Goal: Task Accomplishment & Management: Complete application form

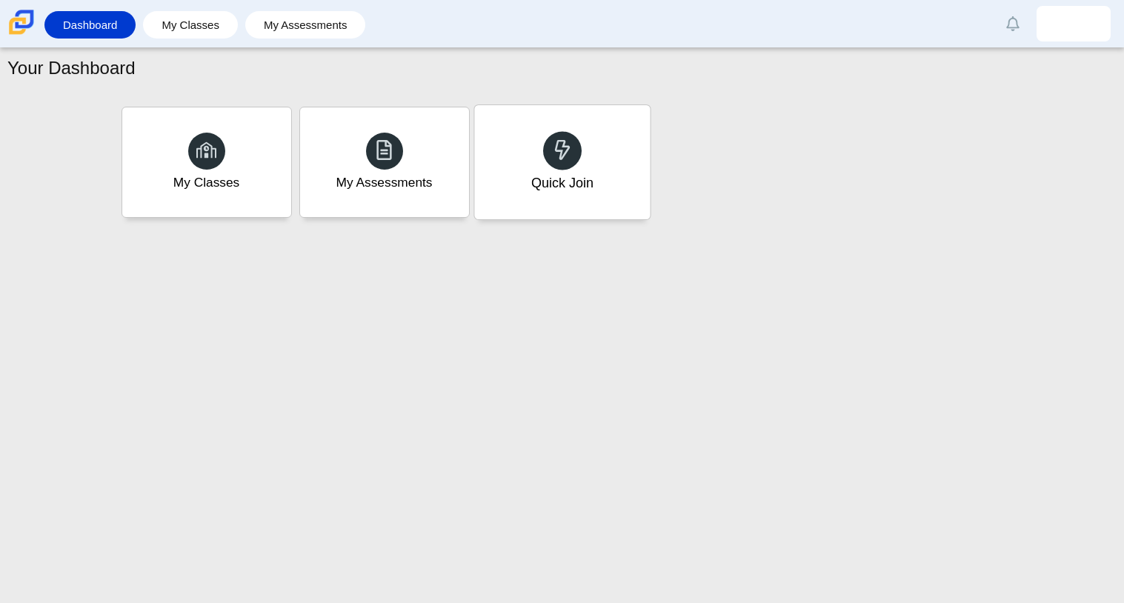
click at [568, 148] on use at bounding box center [562, 149] width 16 height 21
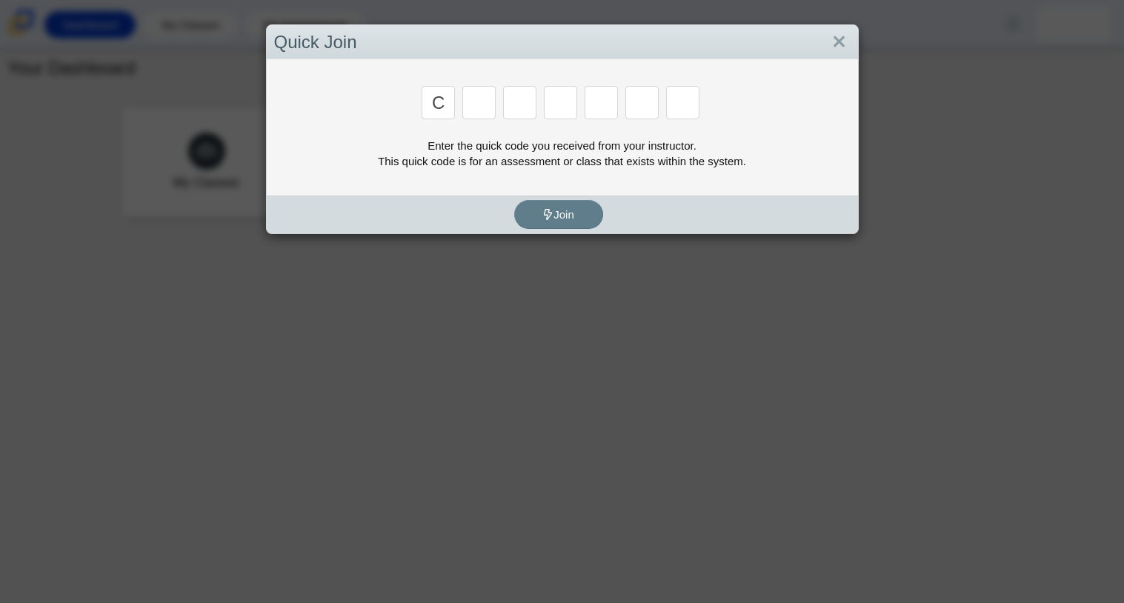
type input "c"
type input "x"
type input "h"
type input "9"
type input "m"
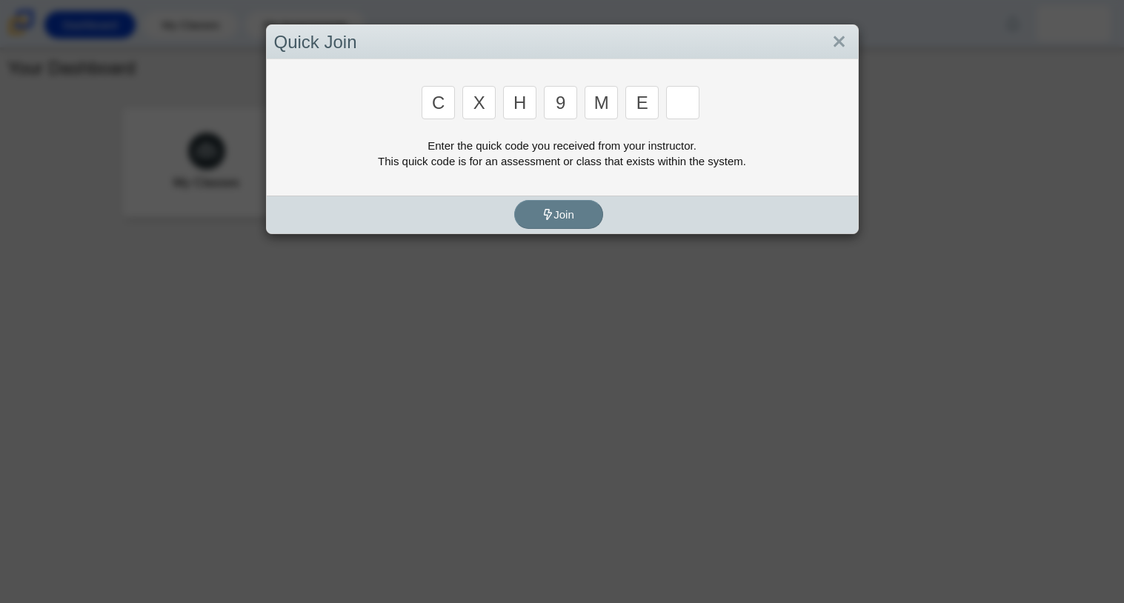
type input "e"
type input "2"
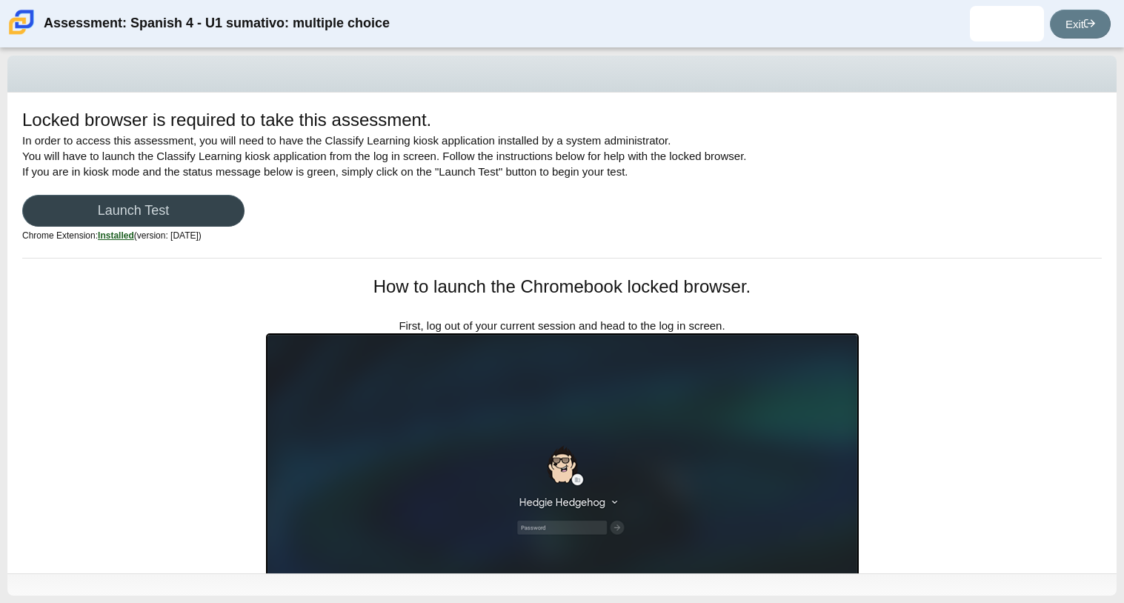
click at [205, 206] on link "Launch Test" at bounding box center [133, 211] width 222 height 32
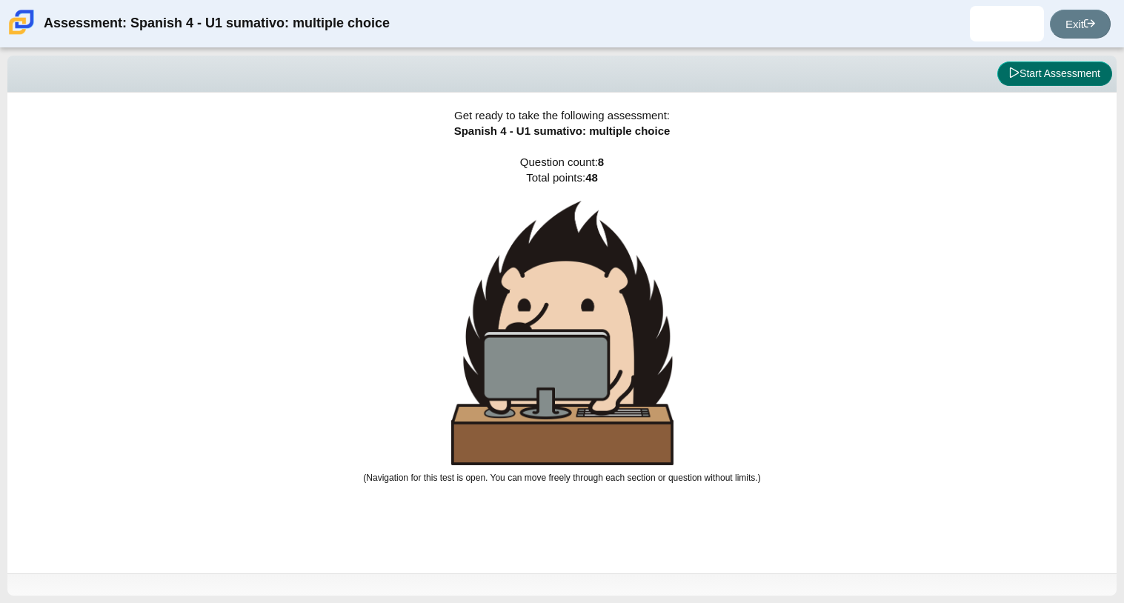
click at [1026, 83] on button "Start Assessment" at bounding box center [1054, 74] width 115 height 25
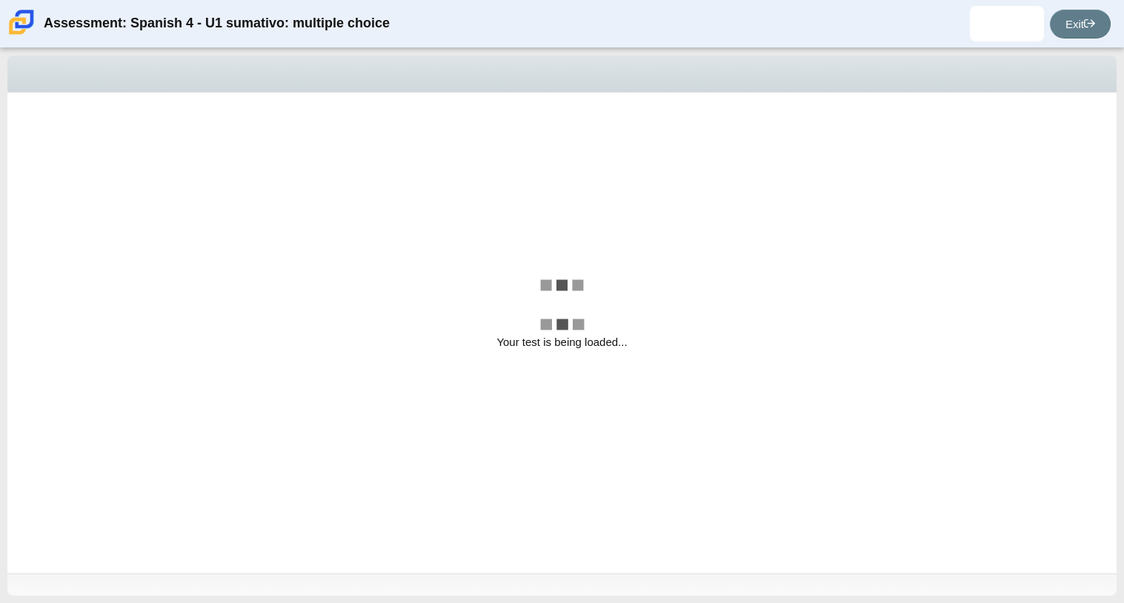
select select "a41de488-02ac-4dd5-a09b-0381ab625a77"
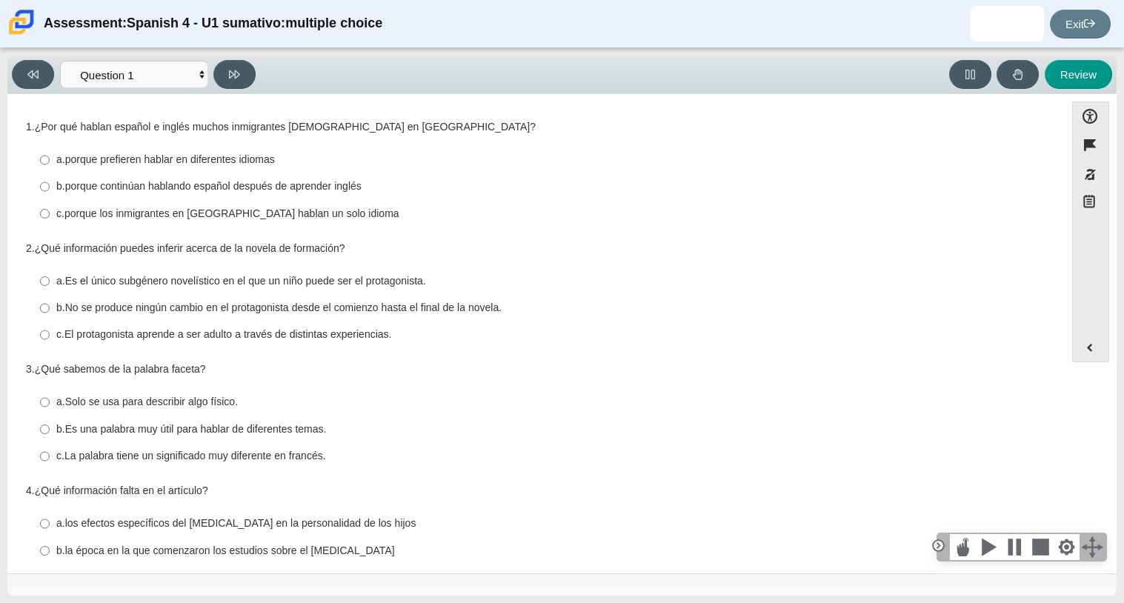
click at [76, 165] on thspan "porque prefieren hablar en diferentes idiomas" at bounding box center [170, 159] width 210 height 13
click at [50, 165] on input "a. porque prefieren hablar en diferentes idiomas a. porque prefieren hablar en …" at bounding box center [45, 160] width 10 height 27
radio input "true"
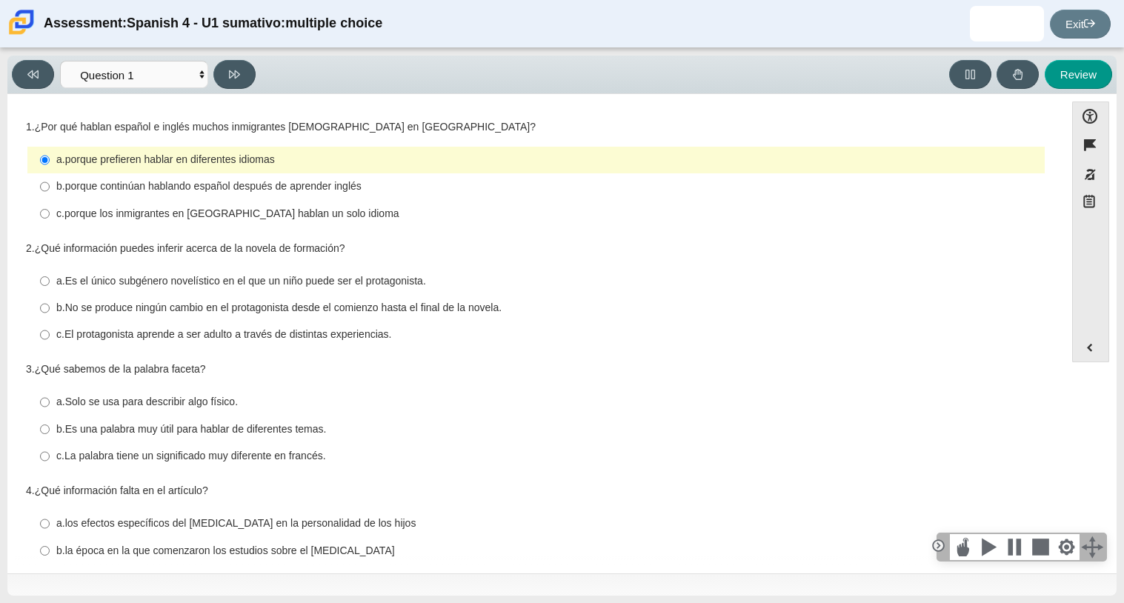
click at [76, 205] on label "c. porque los inmigrantes en [GEOGRAPHIC_DATA] hablan un solo idioma c. porque …" at bounding box center [537, 213] width 1015 height 27
click at [50, 205] on input "c. porque los inmigrantes en [GEOGRAPHIC_DATA] hablan un solo idioma c. porque …" at bounding box center [45, 213] width 10 height 27
radio input "true"
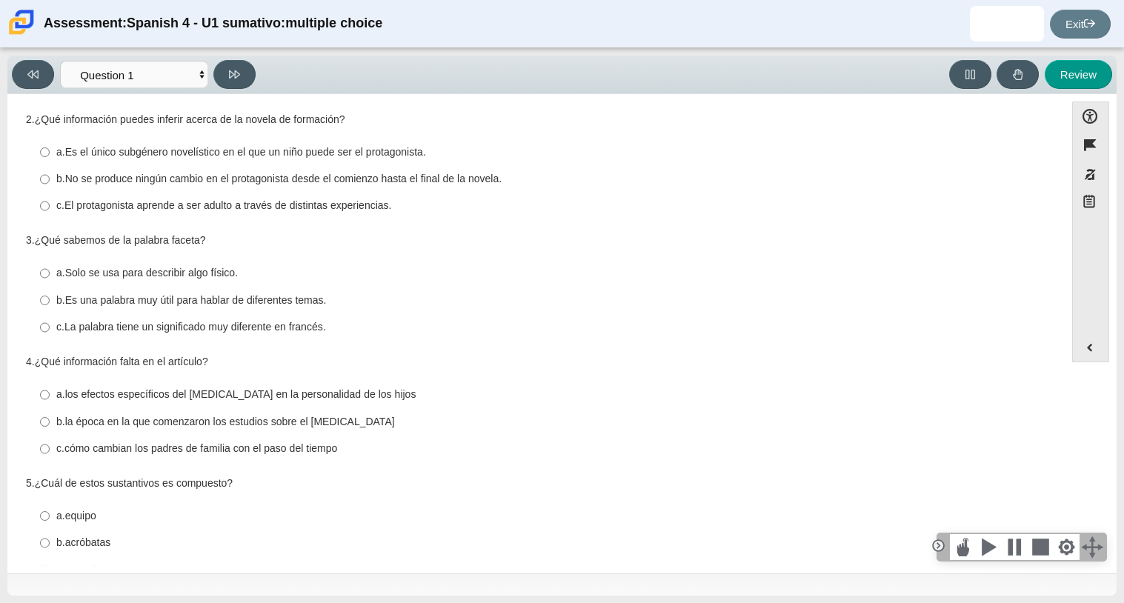
scroll to position [131, 0]
click at [147, 296] on thspan "Es una palabra muy útil para hablar de diferentes temas." at bounding box center [196, 297] width 262 height 13
click at [50, 296] on input "b. Es una palabra muy útil para hablar de diferentes temas. b. Es una palabra m…" at bounding box center [45, 298] width 10 height 27
radio input "true"
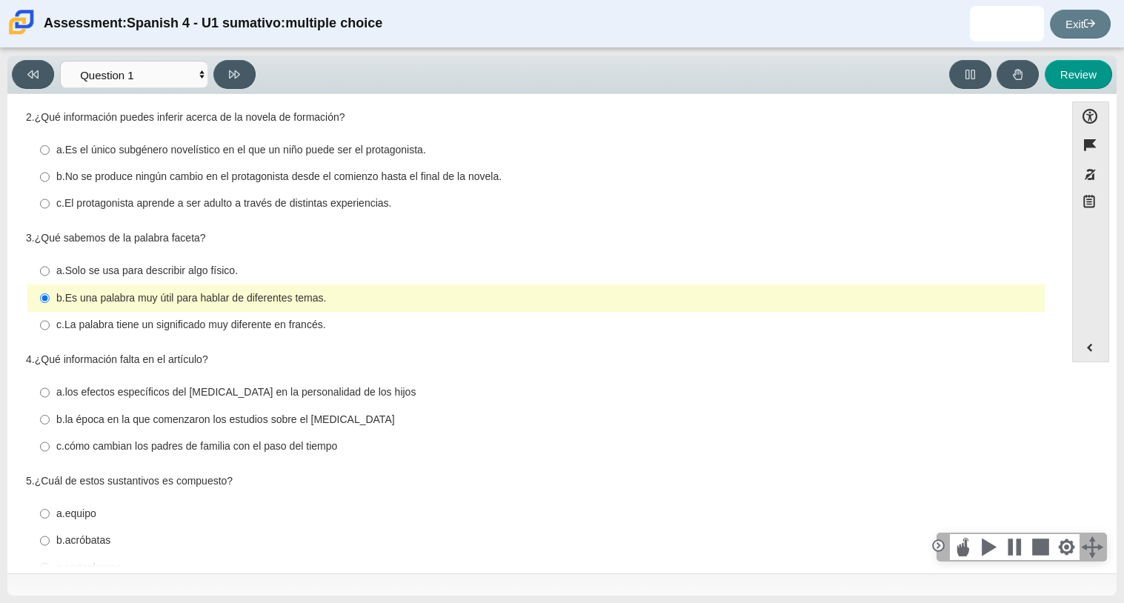
click at [152, 328] on thspan "La palabra tiene un significado muy diferente en francés." at bounding box center [195, 324] width 262 height 13
click at [50, 328] on input "c. La palabra tiene un significado muy diferente en francés. c. La palabra tien…" at bounding box center [45, 325] width 10 height 27
radio input "true"
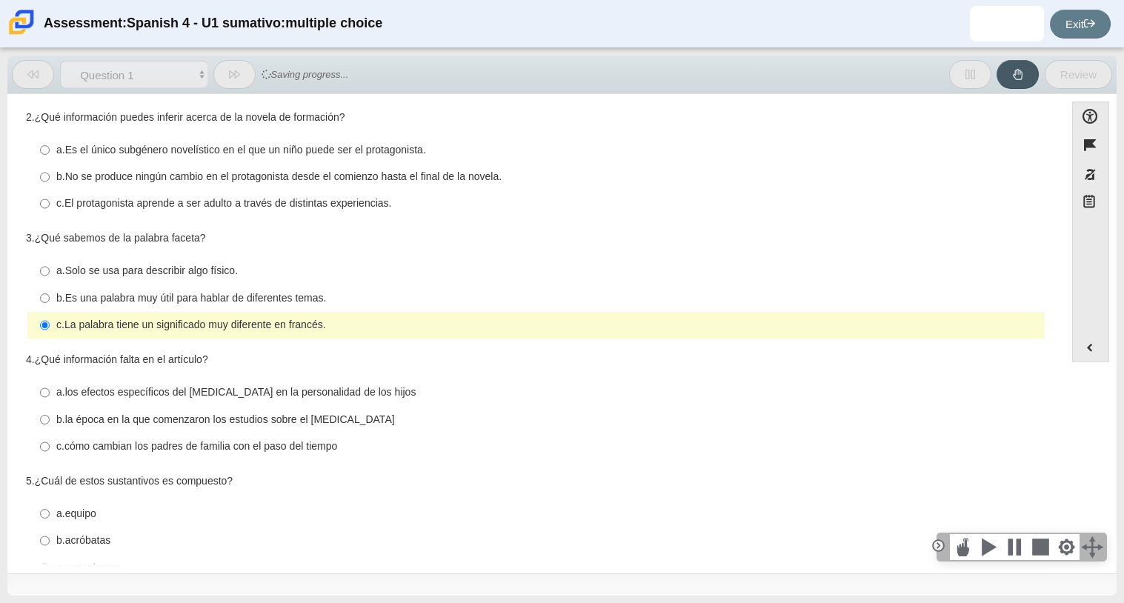
click at [152, 170] on thspan "No se produce ningún cambio en el protagonista desde el comienzo hasta el final…" at bounding box center [283, 176] width 436 height 13
click at [50, 170] on input "b. No se produce ningún cambio en el protagonista desde el comienzo hasta el fi…" at bounding box center [45, 177] width 10 height 27
radio input "true"
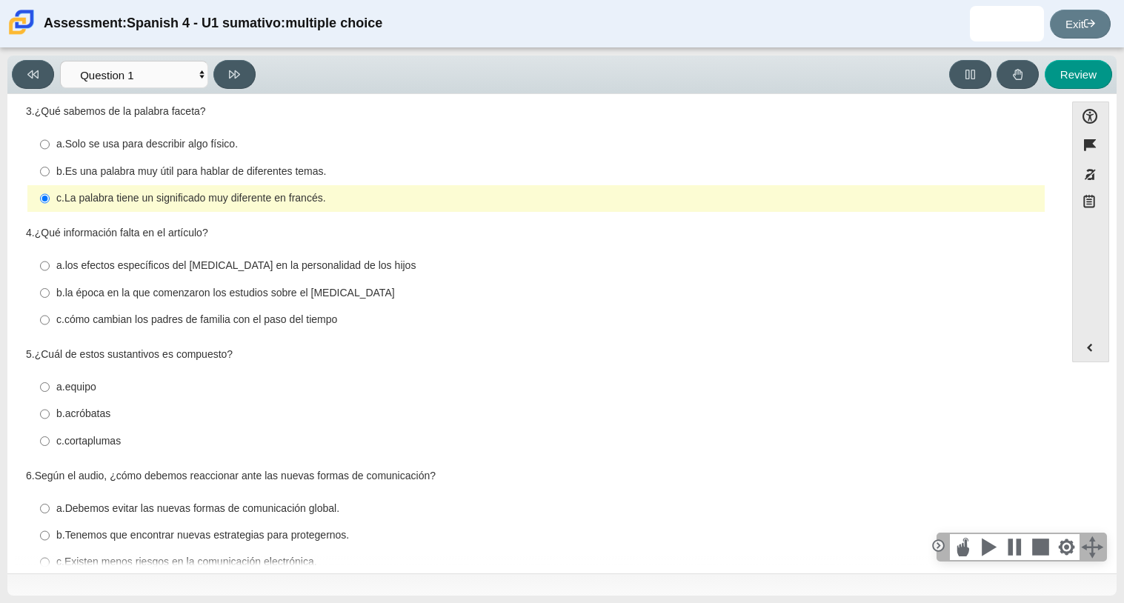
scroll to position [289, 0]
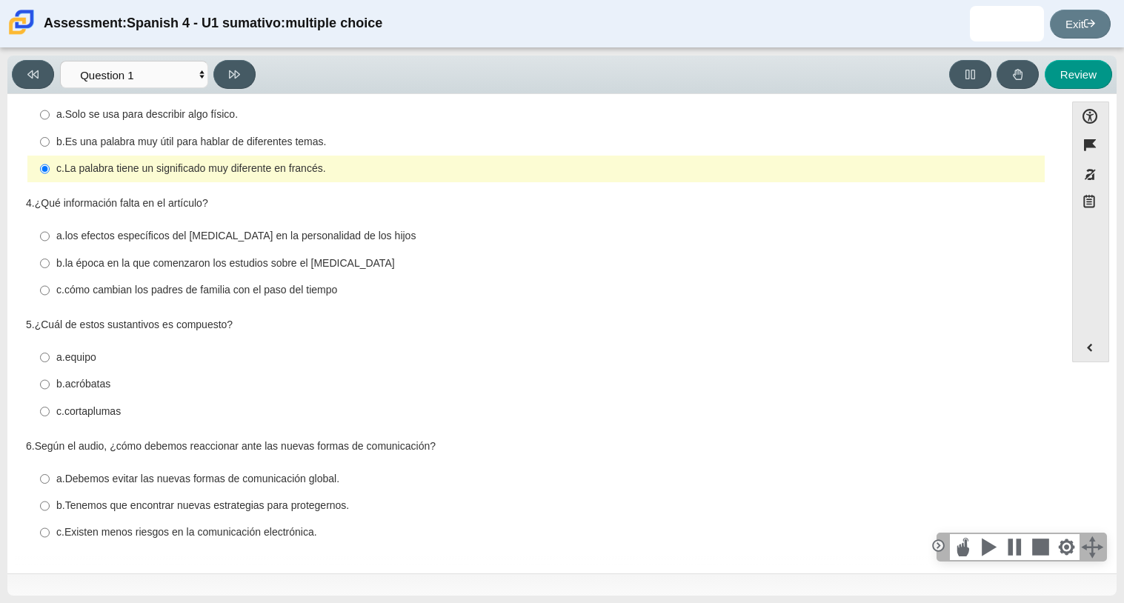
click at [60, 233] on thspan "a." at bounding box center [60, 235] width 9 height 13
click at [50, 233] on input "a. los efectos específicos del [MEDICAL_DATA] en la personalidad de los hijos a…" at bounding box center [45, 236] width 10 height 27
radio input "true"
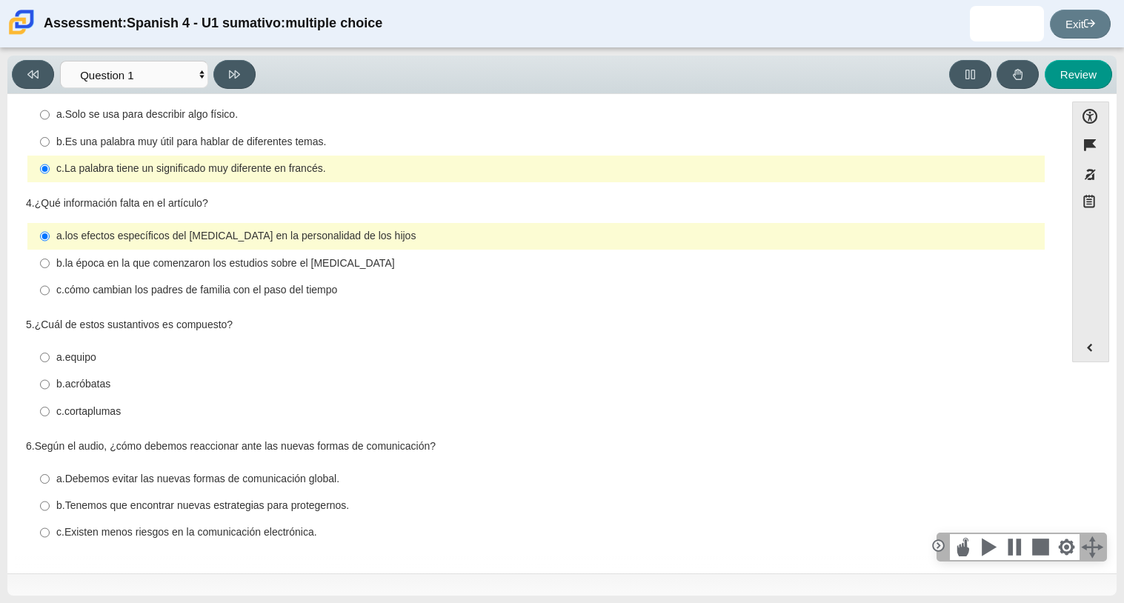
click at [71, 385] on thspan "acróbatas" at bounding box center [87, 383] width 45 height 13
click at [50, 385] on input "b. acróbatas b. acróbatas" at bounding box center [45, 384] width 10 height 27
radio input "true"
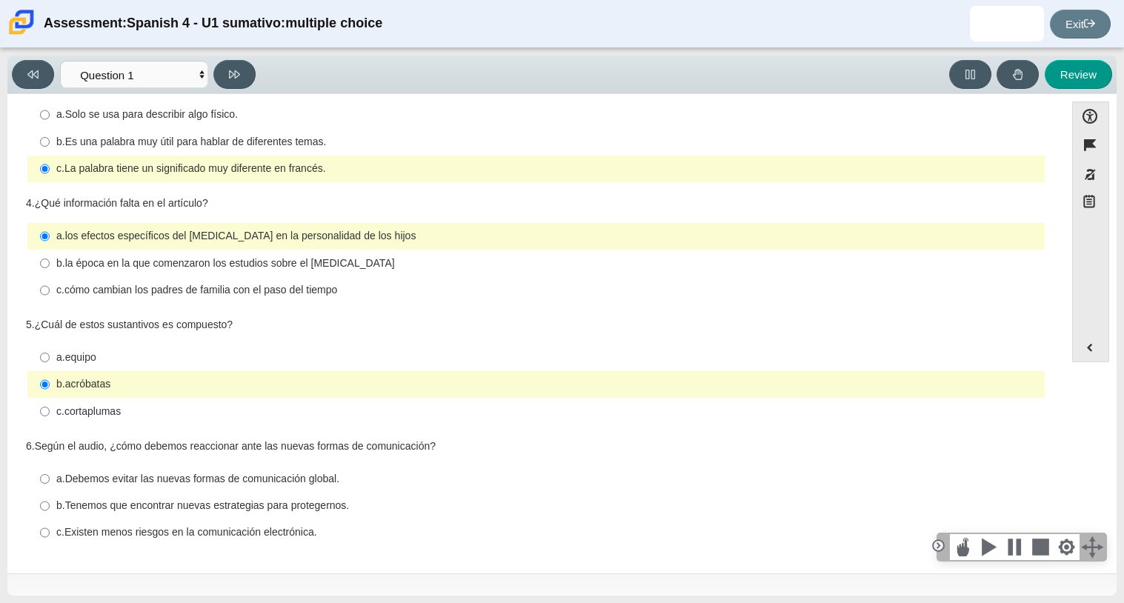
click at [120, 481] on thspan "Debemos evitar las nuevas formas de comunicación global." at bounding box center [202, 478] width 274 height 13
click at [50, 481] on input "a. Debemos evitar las nuevas formas de comunicación global. a. Debemos evitar l…" at bounding box center [45, 478] width 10 height 27
radio input "true"
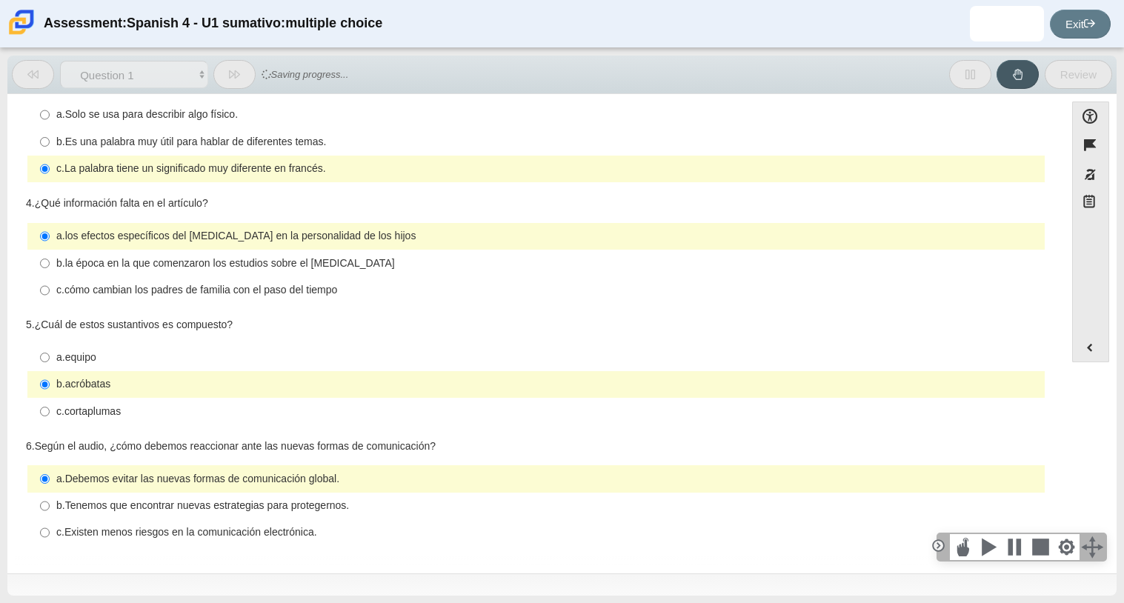
click at [155, 508] on thspan "Tenemos que encontrar nuevas estrategias para protegernos." at bounding box center [207, 505] width 285 height 13
click at [50, 508] on input "b. Tenemos que encontrar nuevas estrategias para protegernos. b. Tenemos que en…" at bounding box center [45, 506] width 10 height 27
radio input "true"
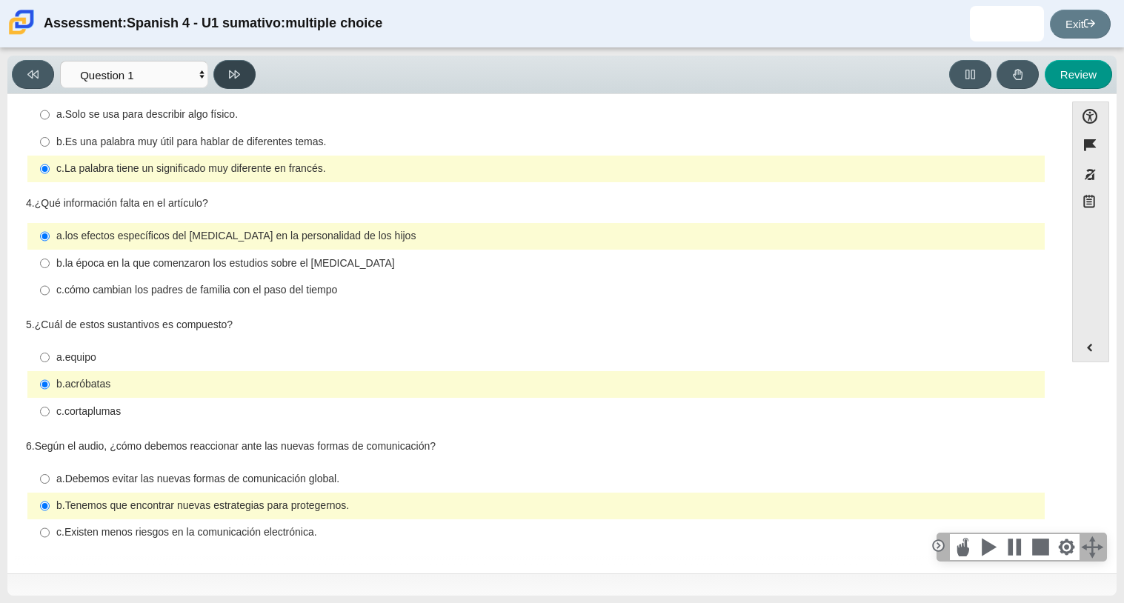
click at [243, 70] on button at bounding box center [234, 74] width 42 height 29
select select "f076714a-6747-478e-936f-d582d2f603d1"
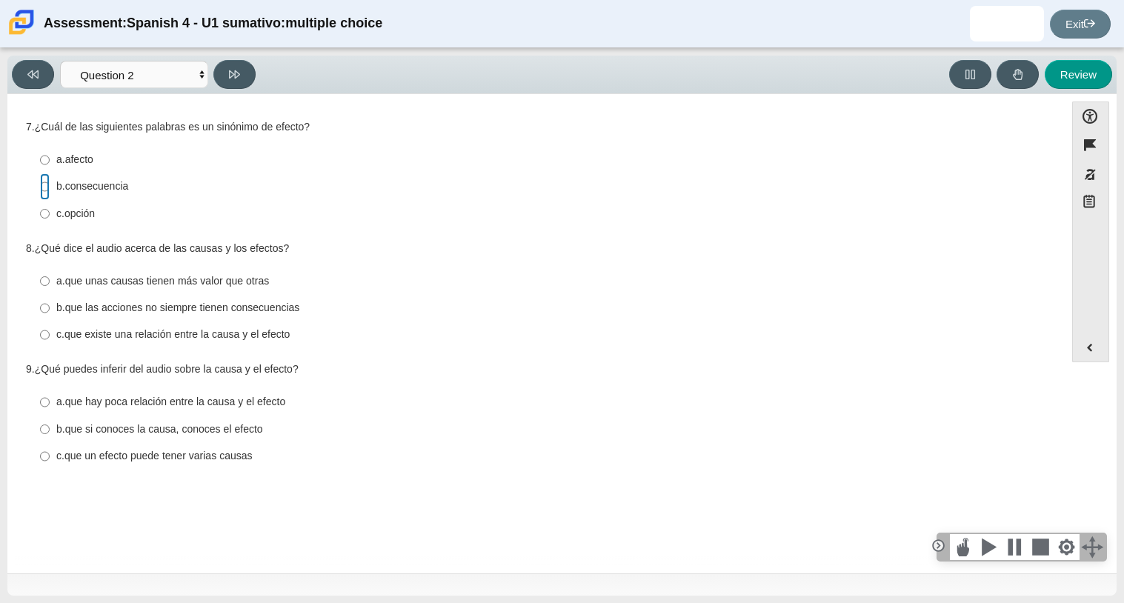
click at [47, 185] on input "b. consecuencia b. consecuencia" at bounding box center [45, 186] width 10 height 27
radio input "true"
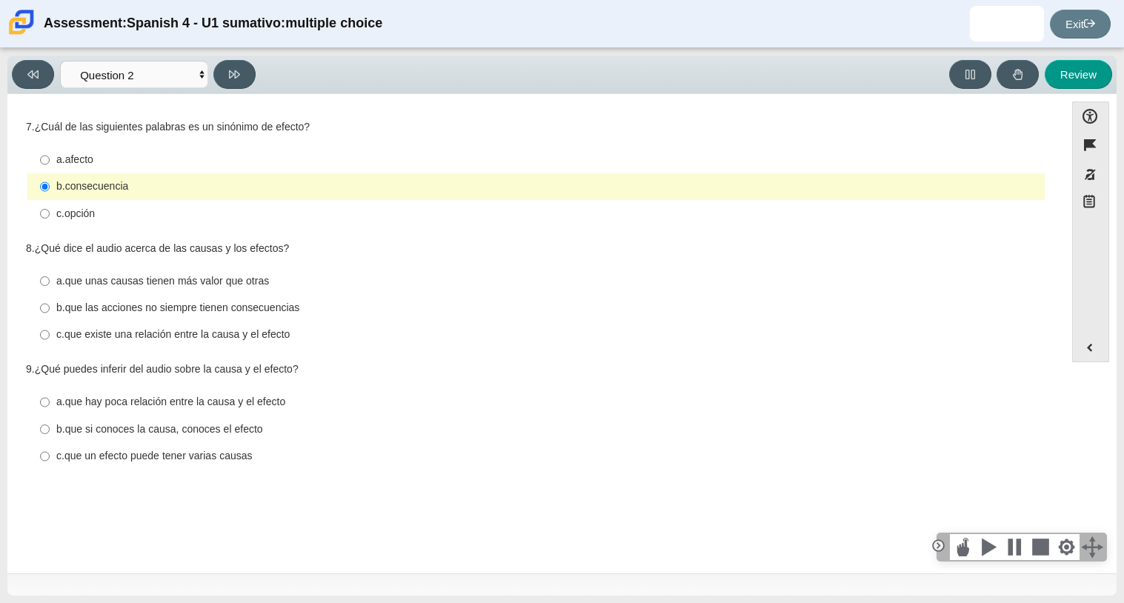
click at [67, 301] on thspan "que las acciones no siempre tienen consecuencias" at bounding box center [182, 307] width 235 height 13
click at [50, 301] on input "b. que las acciones no siempre tienen consecuencias b. que las acciones no siem…" at bounding box center [45, 308] width 10 height 27
radio input "true"
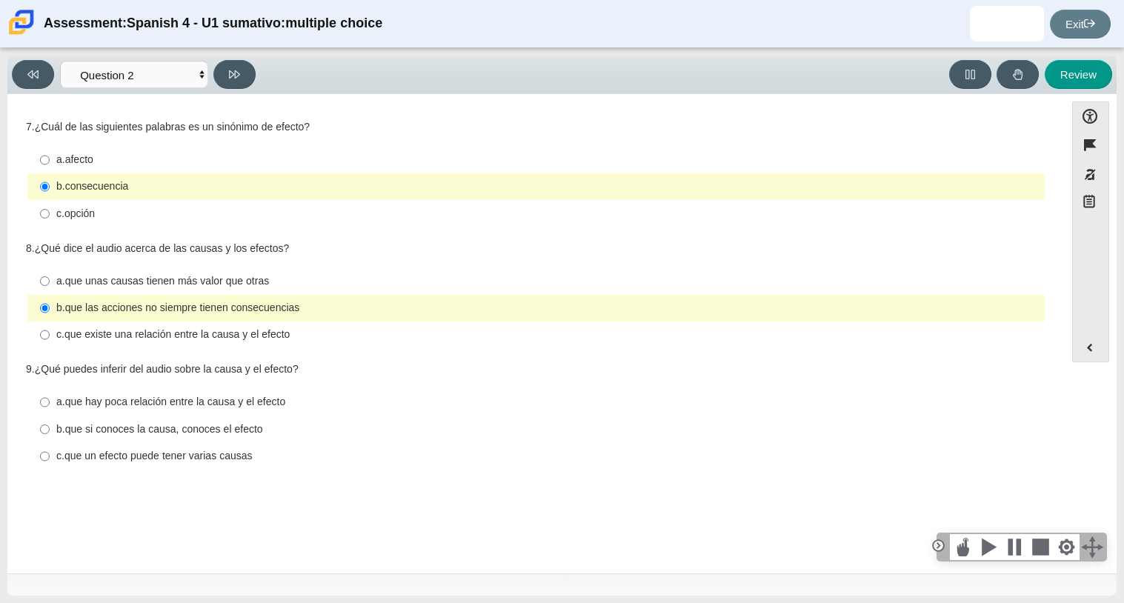
click at [51, 402] on label "a. que hay poca relación entre la causa y el efecto a. que hay poca relación en…" at bounding box center [537, 402] width 1015 height 27
click at [50, 402] on input "a. que hay poca relación entre la causa y el efecto a. que hay poca relación en…" at bounding box center [45, 402] width 10 height 27
radio input "true"
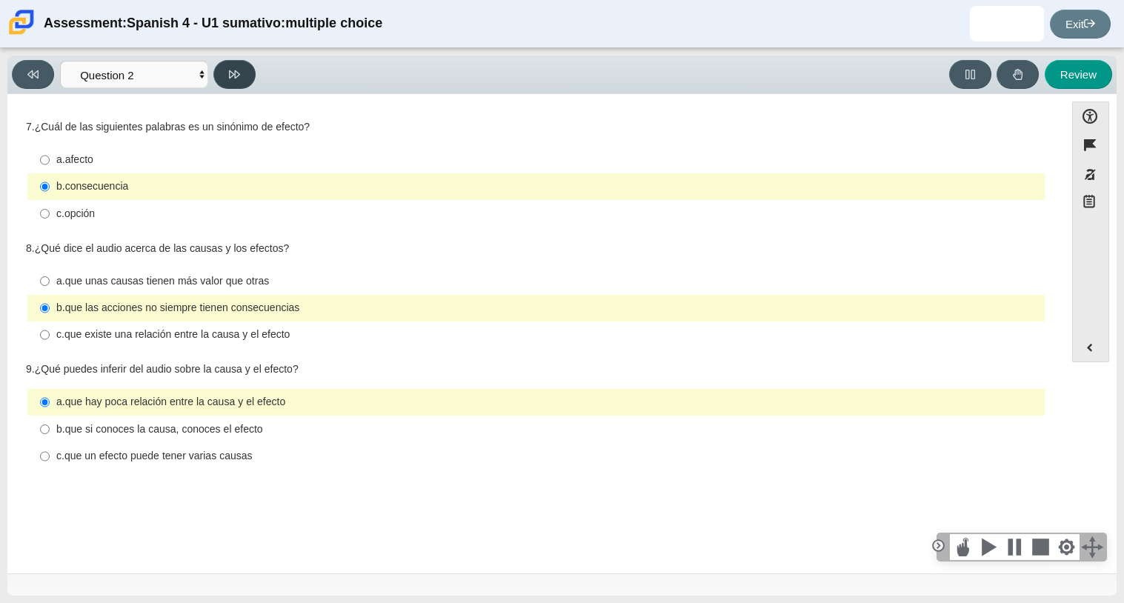
click at [230, 84] on button at bounding box center [234, 74] width 42 height 29
select select "955d698b-f94a-4dc0-b255-03112f50ff9e"
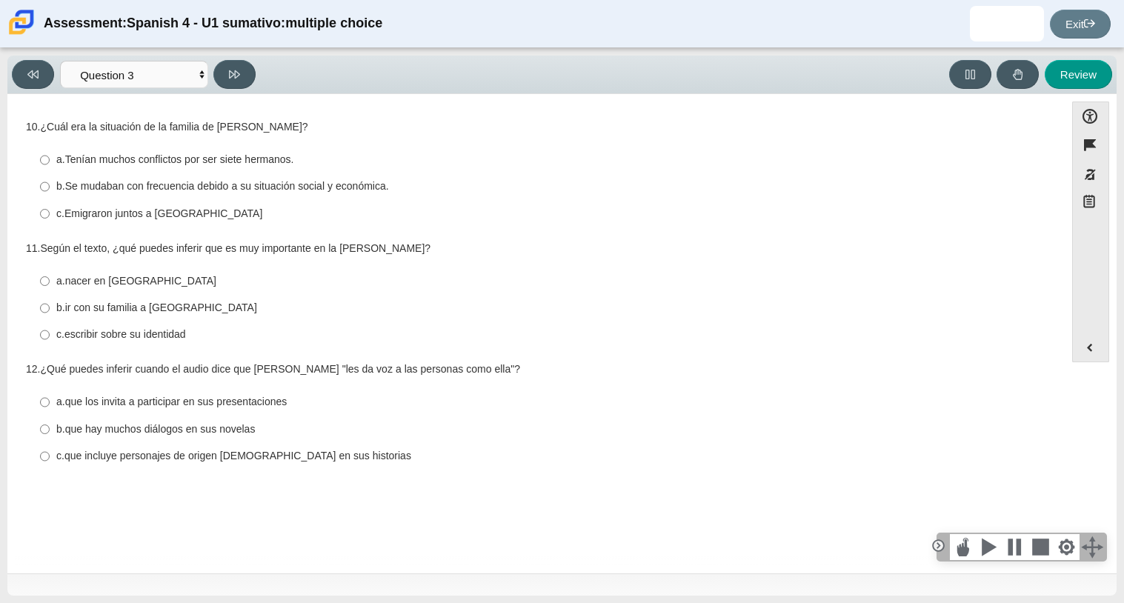
click at [87, 193] on thspan "Se mudaban con frecuencia debido a su situación social y económica." at bounding box center [227, 185] width 324 height 13
click at [50, 193] on input "b. Se mudaban con frecuencia debido a su situación social y económica. b. Se mu…" at bounding box center [45, 186] width 10 height 27
radio input "true"
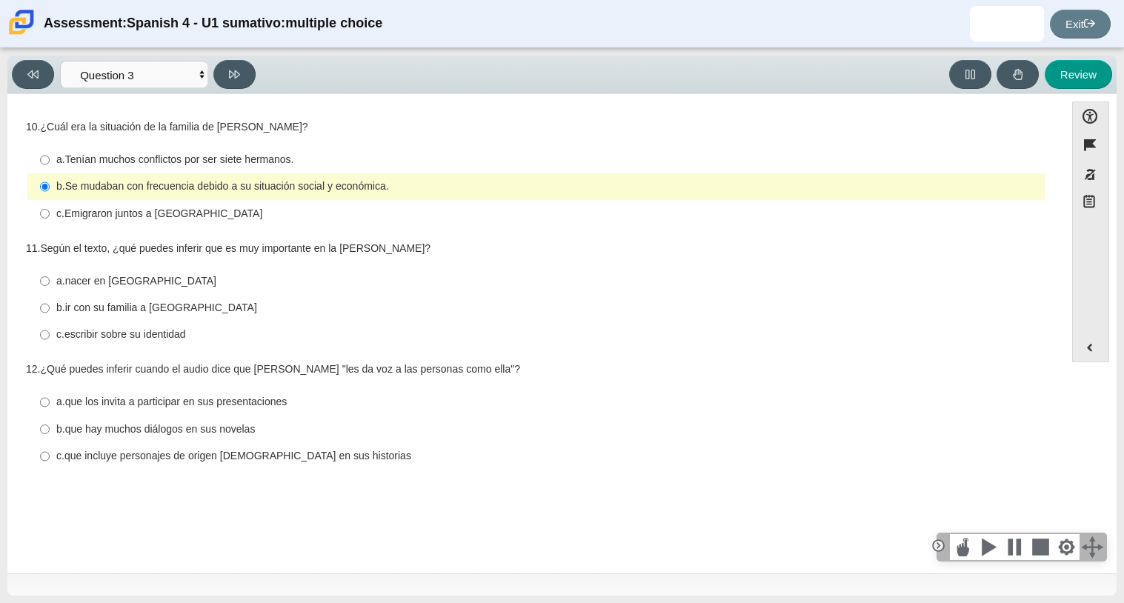
click at [96, 302] on thspan "ir con su familia a [GEOGRAPHIC_DATA]" at bounding box center [161, 307] width 192 height 13
click at [50, 302] on input "b. ir con su familia a [GEOGRAPHIC_DATA] b. ir con su familia a [GEOGRAPHIC_DAT…" at bounding box center [45, 308] width 10 height 27
radio input "true"
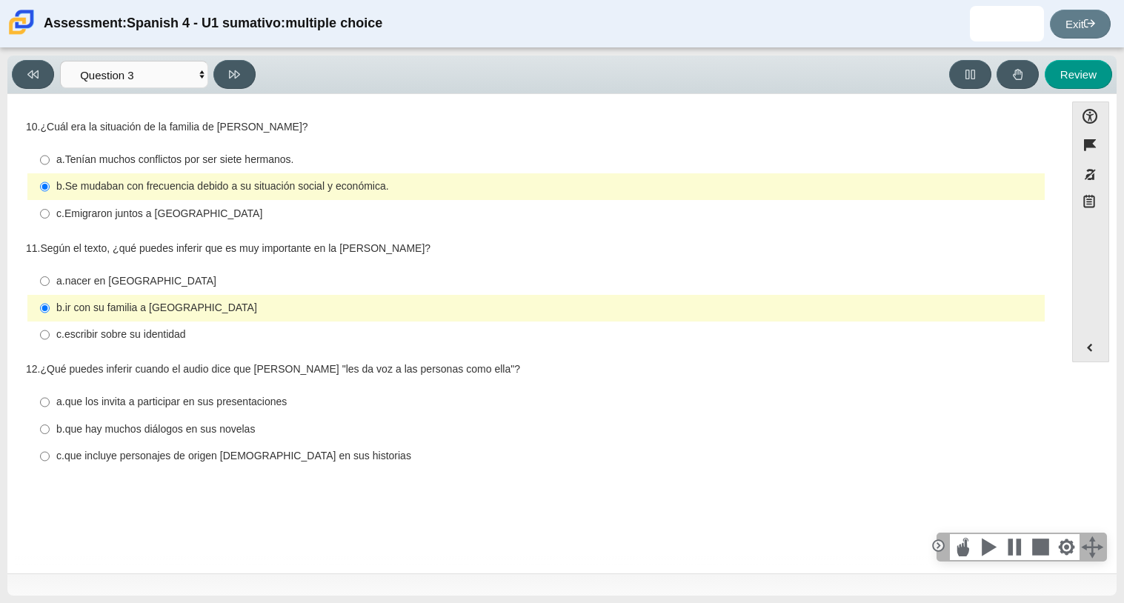
click at [127, 281] on thspan "nacer en [GEOGRAPHIC_DATA]" at bounding box center [140, 280] width 151 height 13
click at [50, 281] on input "a. nacer en [GEOGRAPHIC_DATA] a. nacer en [GEOGRAPHIC_DATA]" at bounding box center [45, 281] width 10 height 27
radio input "true"
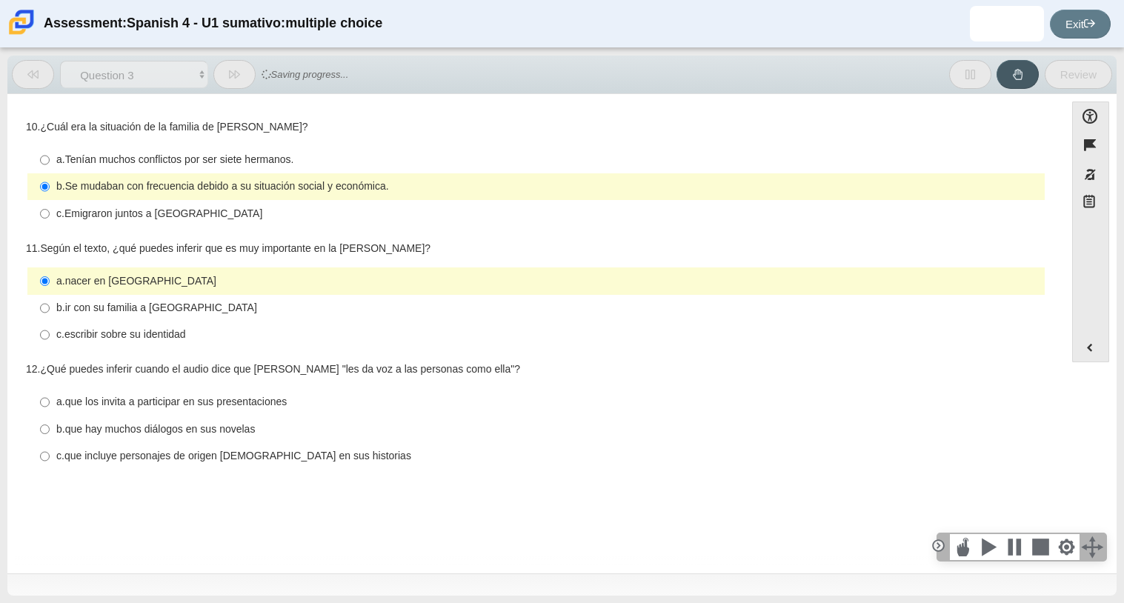
click at [127, 281] on thspan "nacer en [GEOGRAPHIC_DATA]" at bounding box center [140, 280] width 151 height 13
click at [50, 281] on input "a. nacer en [GEOGRAPHIC_DATA] a. nacer en [GEOGRAPHIC_DATA]" at bounding box center [45, 281] width 10 height 27
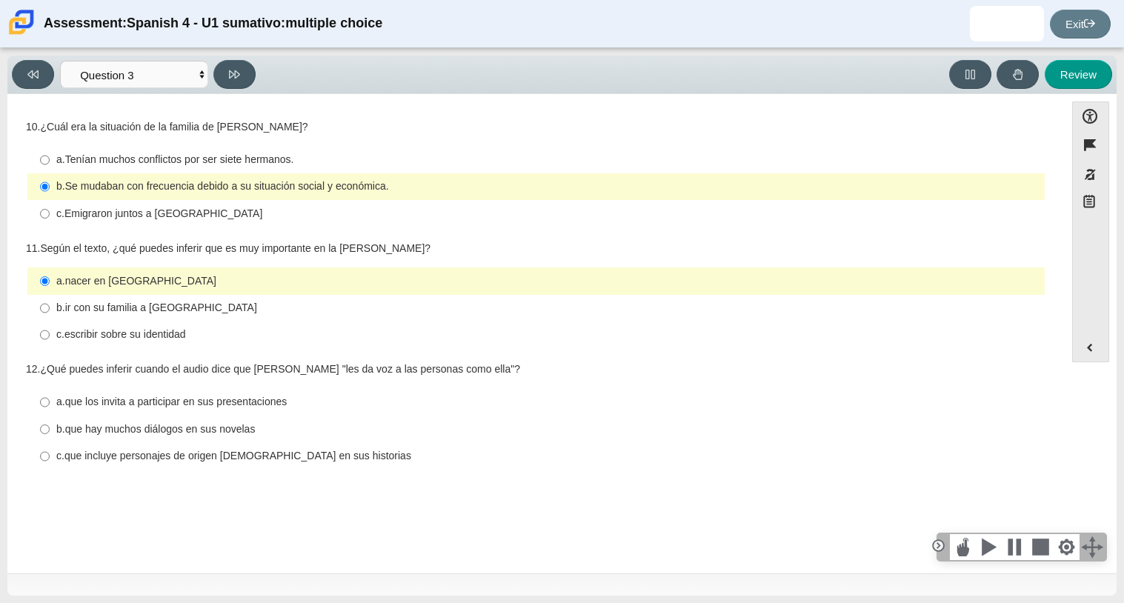
click at [180, 405] on thspan "que los invita a participar en sus presentaciones" at bounding box center [176, 401] width 222 height 13
click at [50, 405] on input "a. que los invita a participar en sus presentaciones a. que los invita a partic…" at bounding box center [45, 402] width 10 height 27
radio input "true"
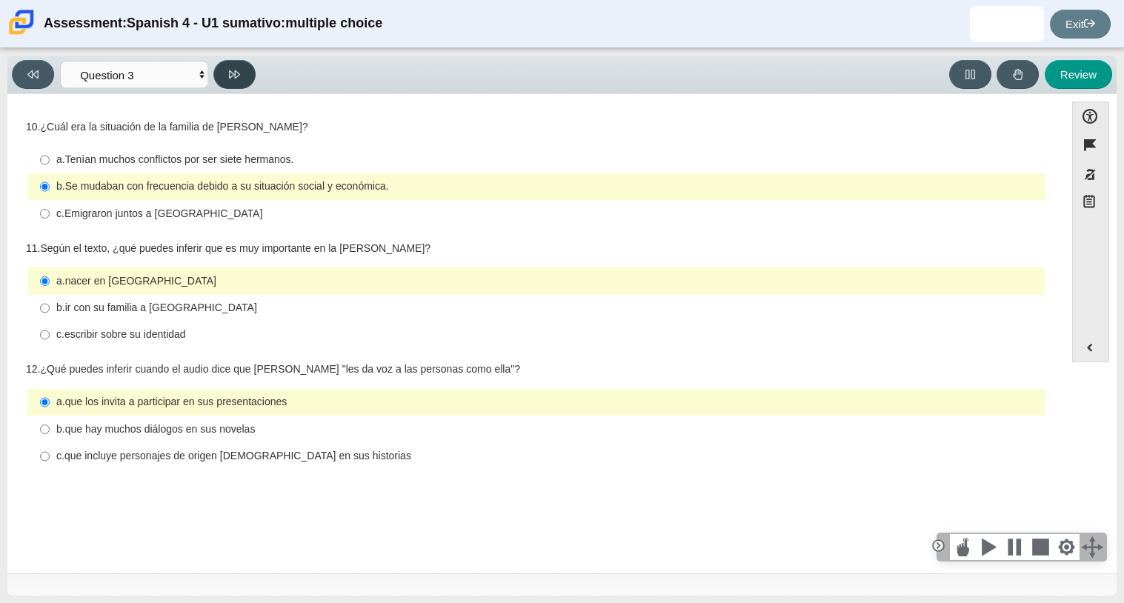
click at [239, 64] on button at bounding box center [234, 74] width 42 height 29
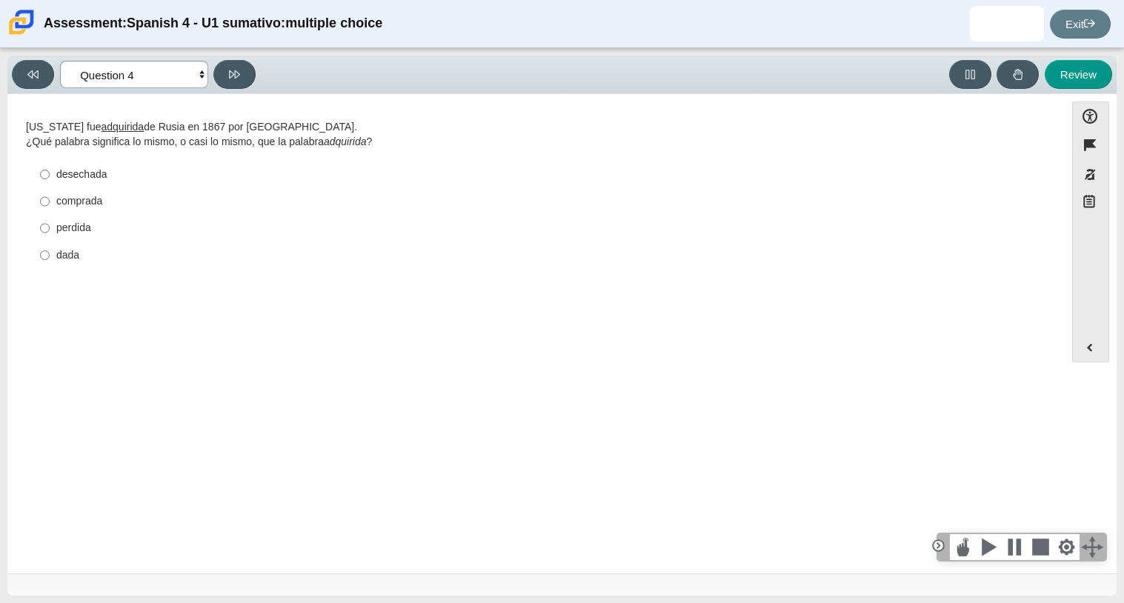
click at [193, 63] on select "Comprensión auditiva Question 1 Question 2 Question 3 Comprensión de lectura Qu…" at bounding box center [134, 74] width 148 height 27
click at [60, 61] on select "Comprensión auditiva Question 1 Question 2 Question 3 Comprensión de lectura Qu…" at bounding box center [134, 74] width 148 height 27
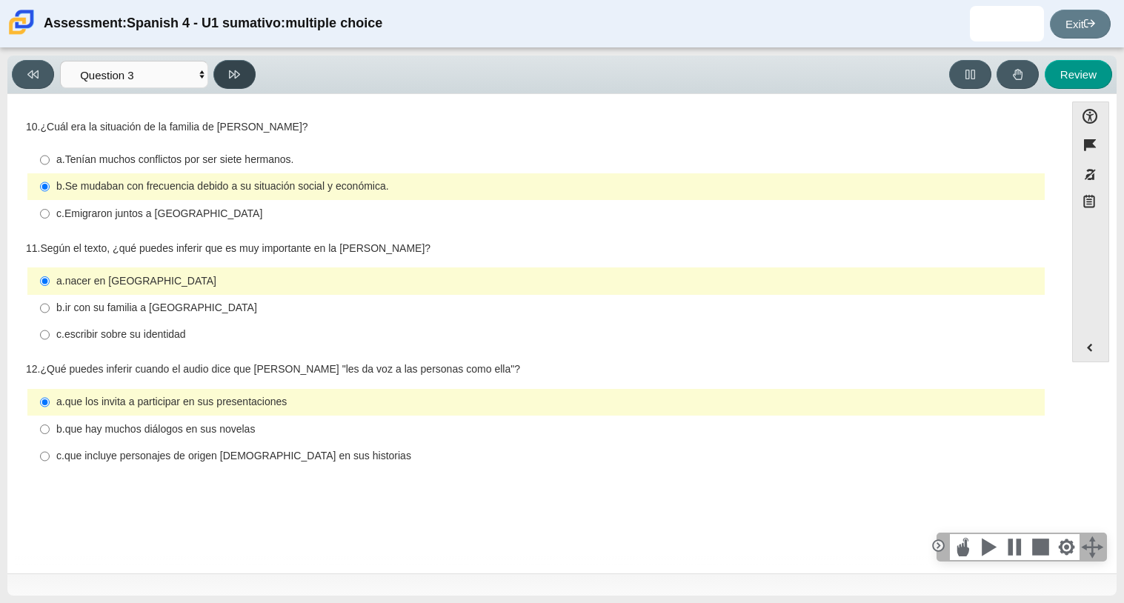
click at [227, 63] on button at bounding box center [234, 74] width 42 height 29
select select "390cf710-00ed-41bc-9fa6-d48920198324"
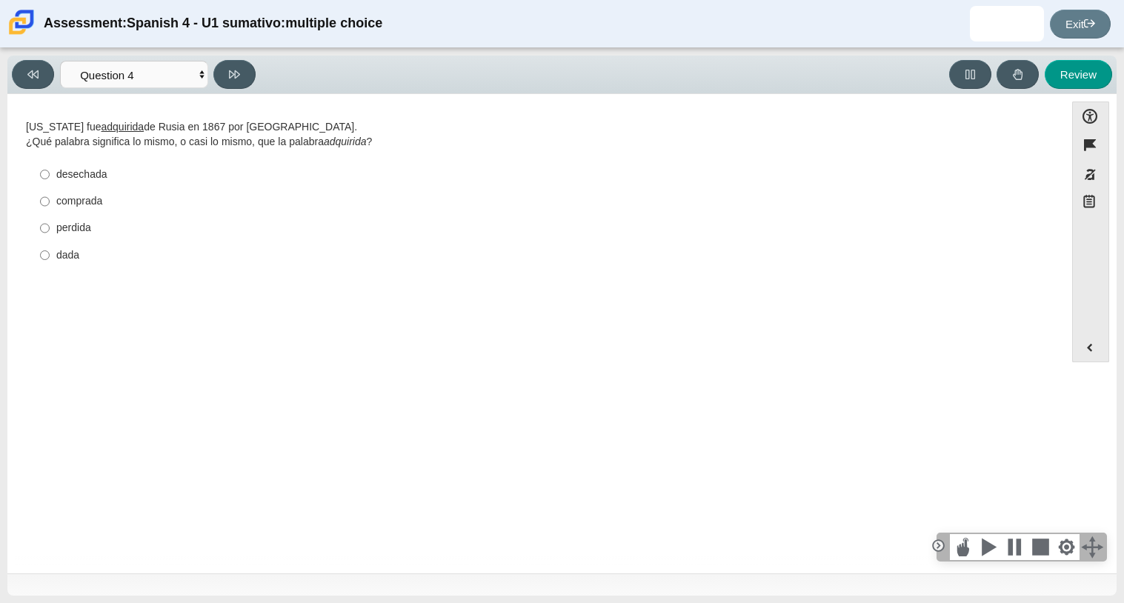
click at [58, 199] on div "comprada" at bounding box center [547, 201] width 983 height 15
click at [50, 199] on input "comprada comprada" at bounding box center [45, 201] width 10 height 27
radio input "true"
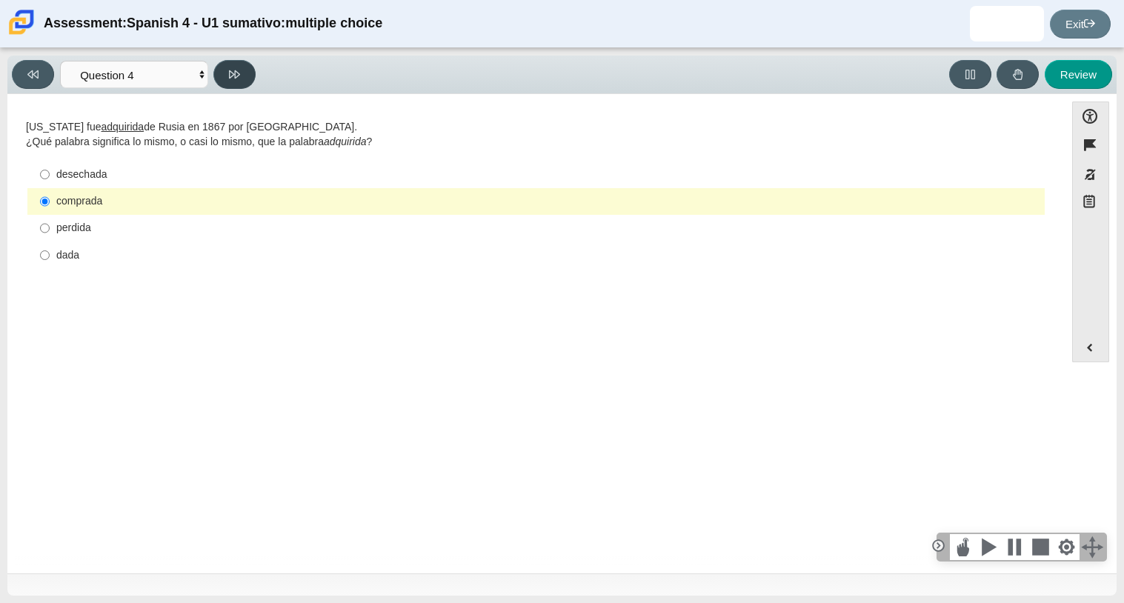
click at [242, 84] on button at bounding box center [234, 74] width 42 height 29
select select "de5bc71e-117a-4bdd-886d-d95d03d193af"
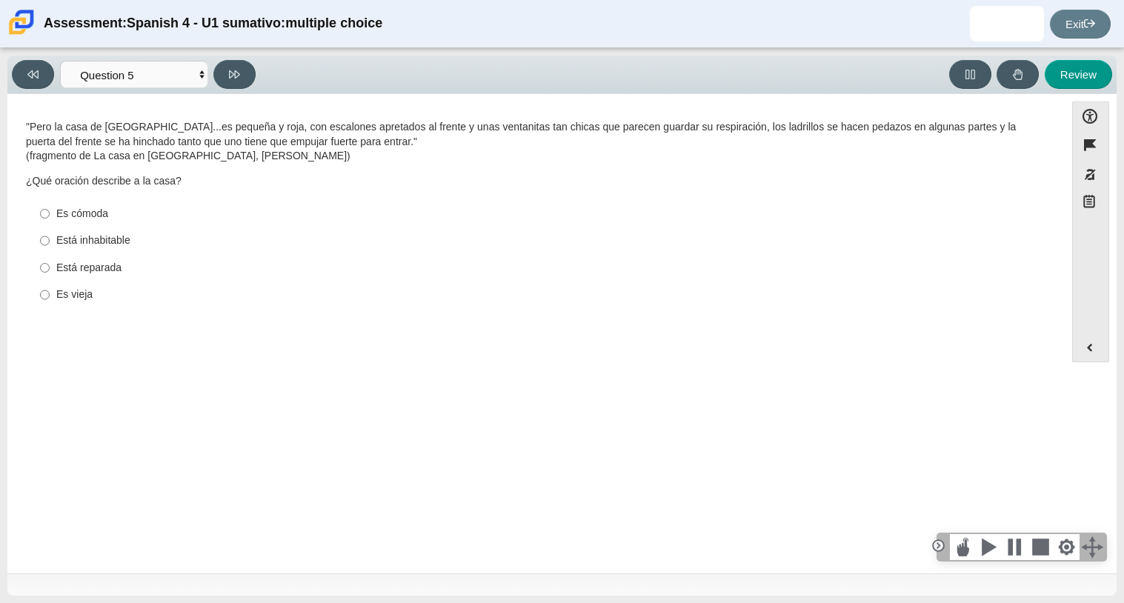
click at [99, 230] on label "Está inhabitable Está inhabitable" at bounding box center [537, 241] width 1015 height 27
click at [50, 230] on input "Está inhabitable Está inhabitable" at bounding box center [45, 241] width 10 height 27
radio input "true"
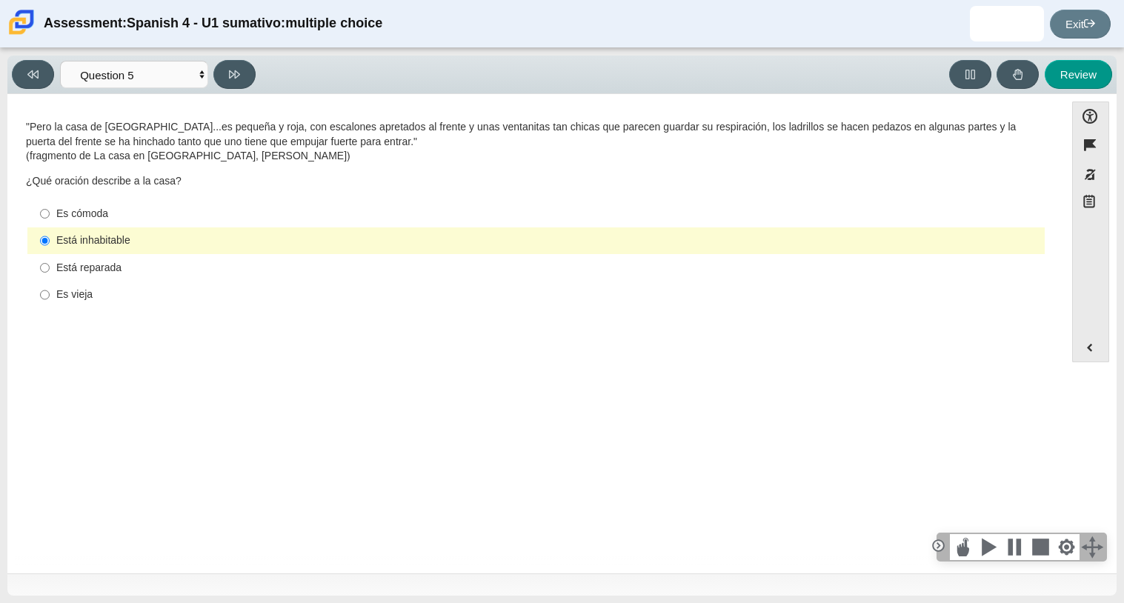
click at [268, 193] on div ""Pero la casa de [GEOGRAPHIC_DATA]. . . es pequeña y roja, con escalones apreta…" at bounding box center [536, 215] width 1020 height 190
click at [237, 69] on icon at bounding box center [234, 74] width 11 height 11
select select "ad9780d8-5edb-414e-87ea-0bcd5a75287a"
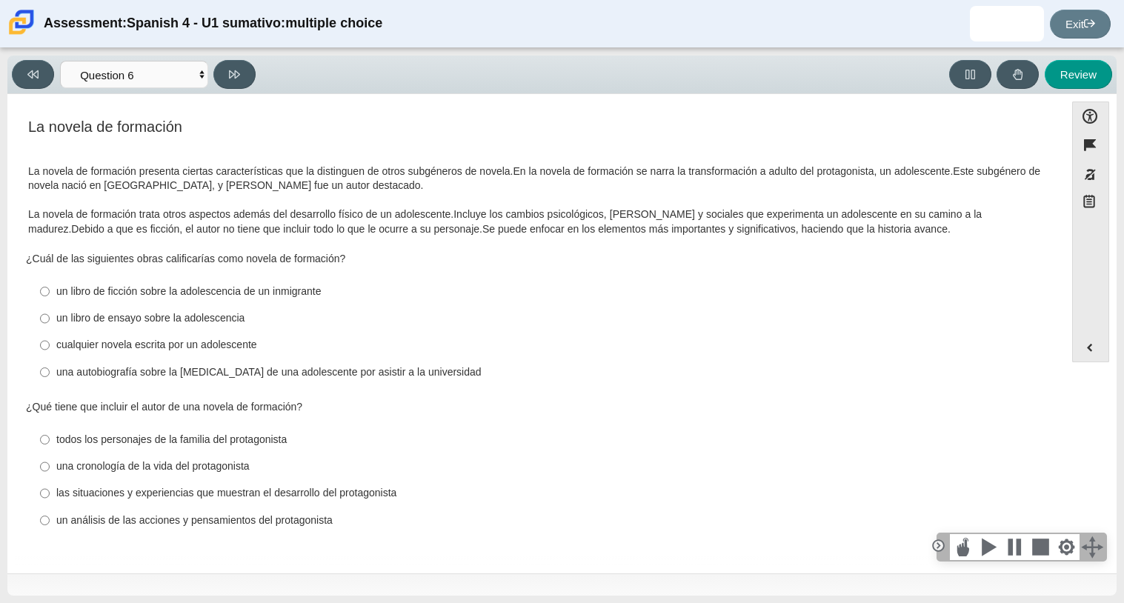
click at [178, 308] on label "un libro de ensayo sobre la adolescencia un libro de ensayo sobre la adolescenc…" at bounding box center [537, 318] width 1015 height 27
click at [50, 308] on input "un libro de ensayo sobre la adolescencia un libro de ensayo sobre la adolescenc…" at bounding box center [45, 318] width 10 height 27
radio input "true"
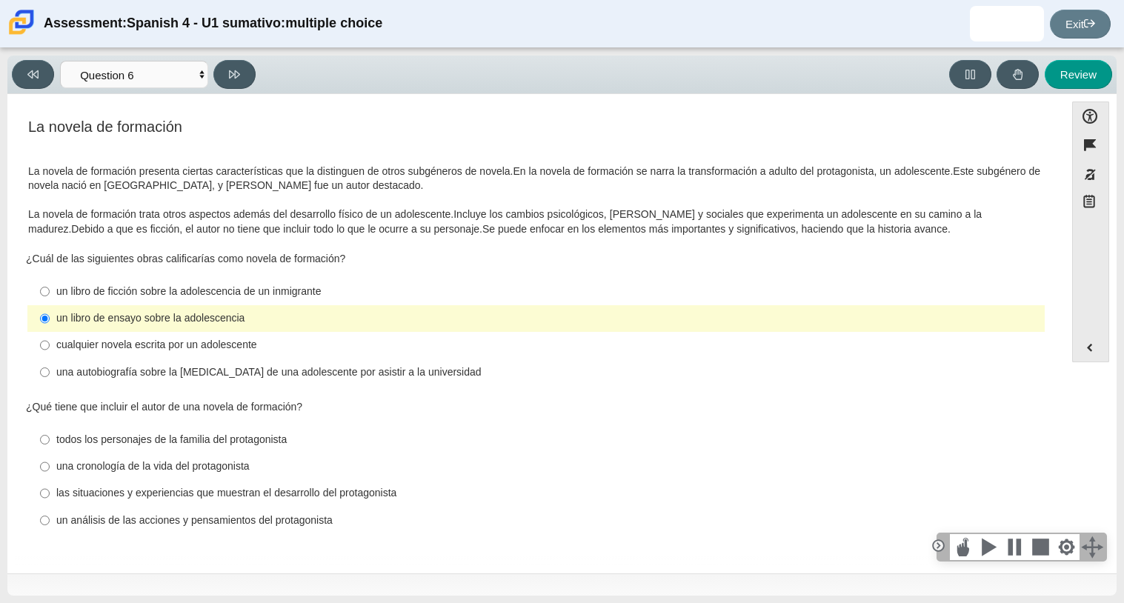
click at [218, 436] on div "todos los personajes de la familia del protagonista" at bounding box center [547, 440] width 983 height 15
click at [50, 436] on input "todos los personajes de la familia del protagonista todos los personajes de la …" at bounding box center [45, 439] width 10 height 27
radio input "true"
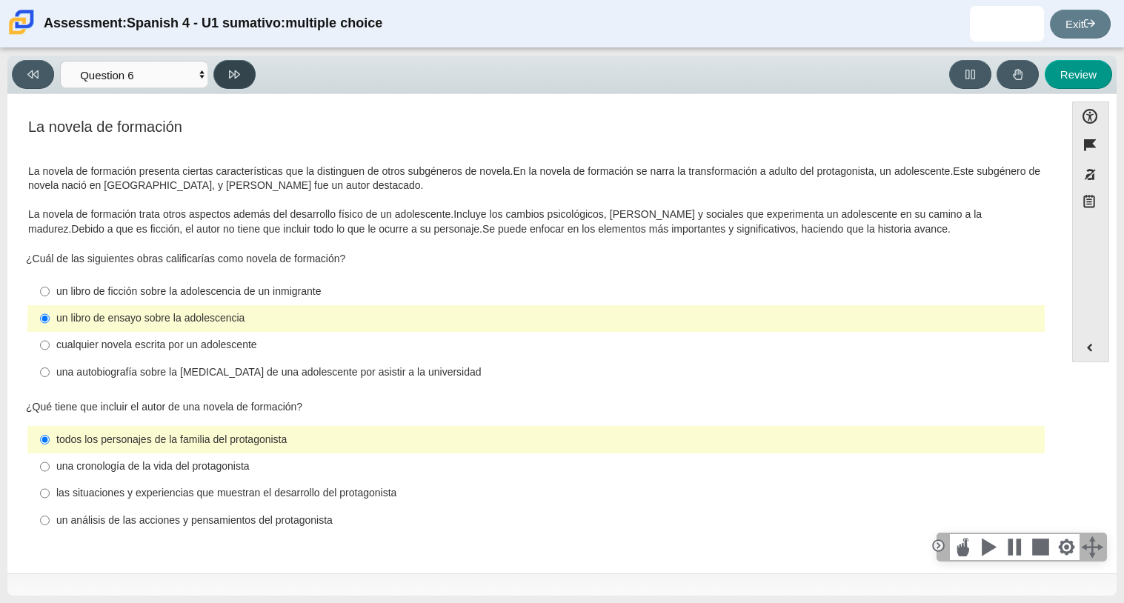
click at [217, 67] on button at bounding box center [234, 74] width 42 height 29
select select "6168cc92-63b6-45d3-a929-0b9cba560165"
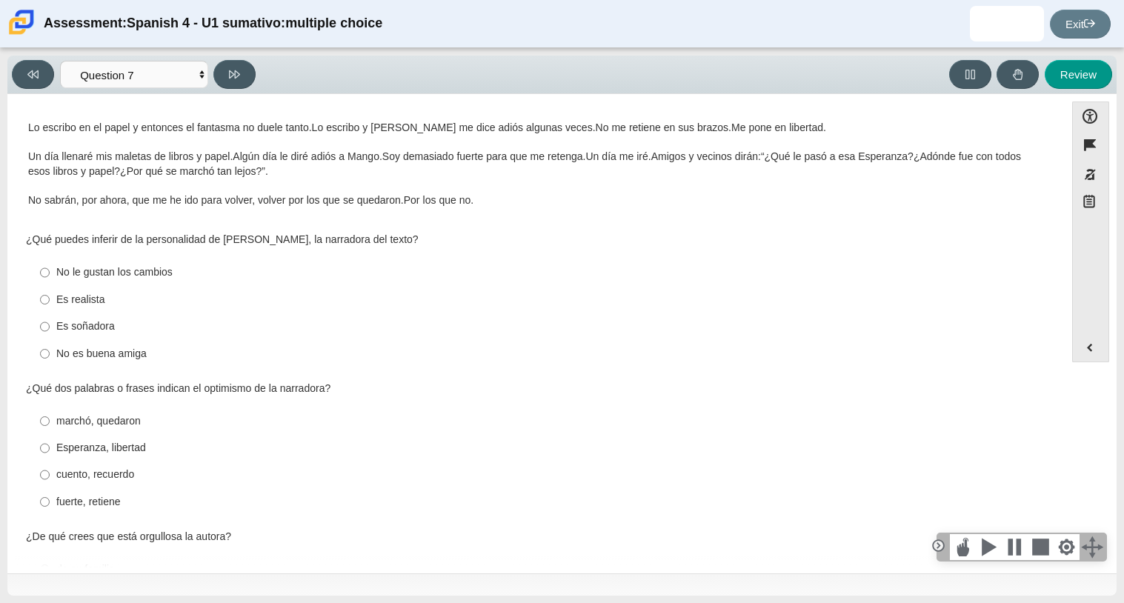
scroll to position [274, 0]
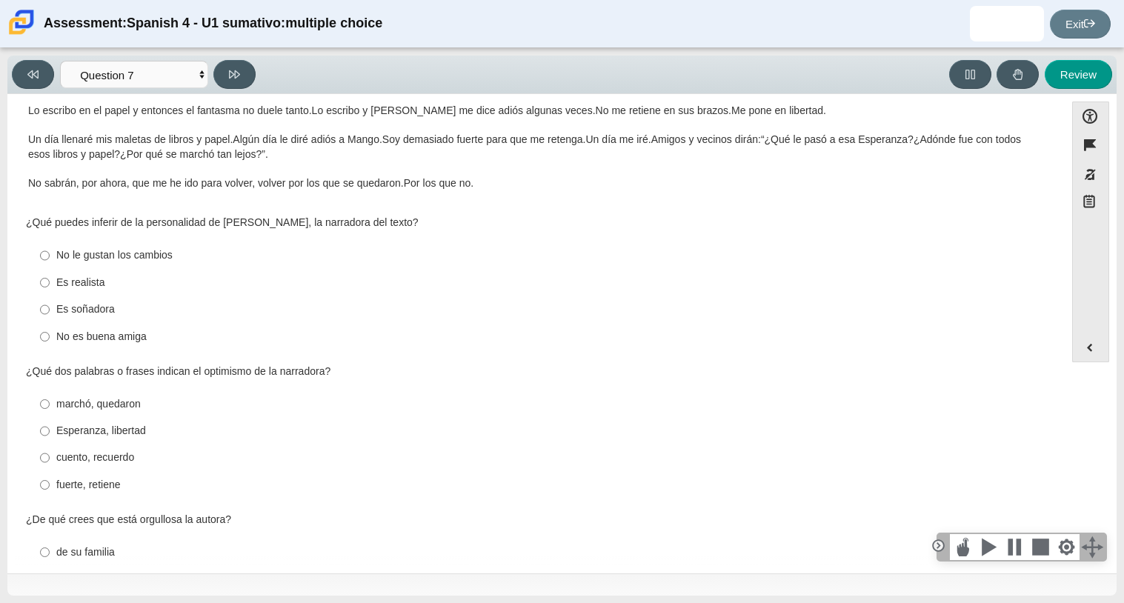
click at [92, 298] on label "Es soñadora Es soñadora" at bounding box center [537, 309] width 1015 height 27
click at [50, 298] on input "Es soñadora Es soñadora" at bounding box center [45, 309] width 10 height 27
radio input "true"
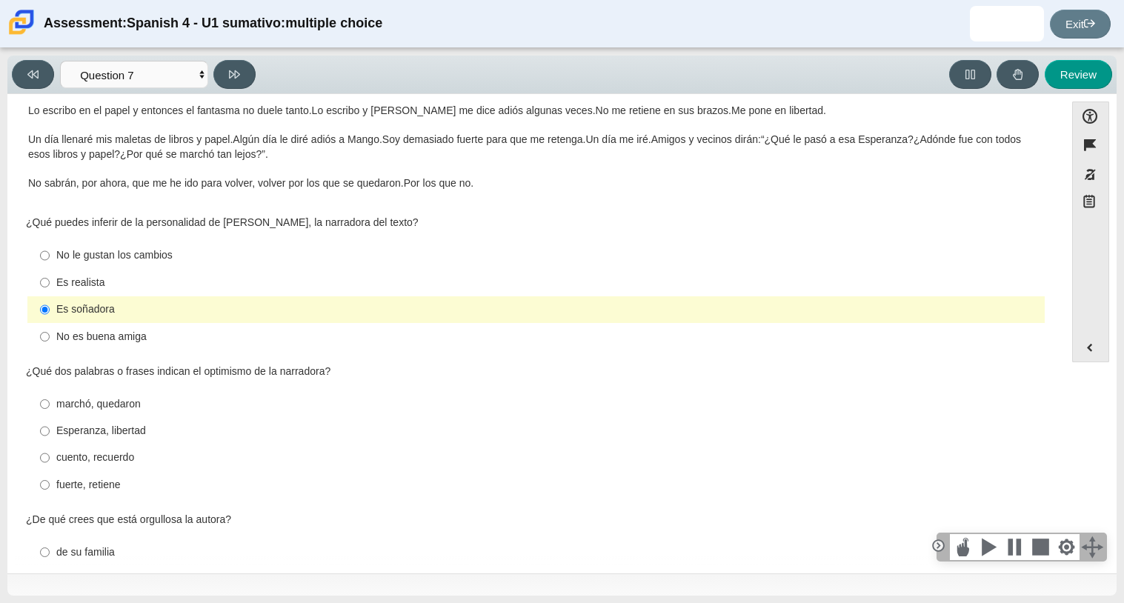
click at [122, 422] on label "Esperanza, libertad Esperanza, libertad" at bounding box center [537, 431] width 1015 height 27
click at [50, 422] on input "Esperanza, libertad Esperanza, libertad" at bounding box center [45, 431] width 10 height 27
radio input "true"
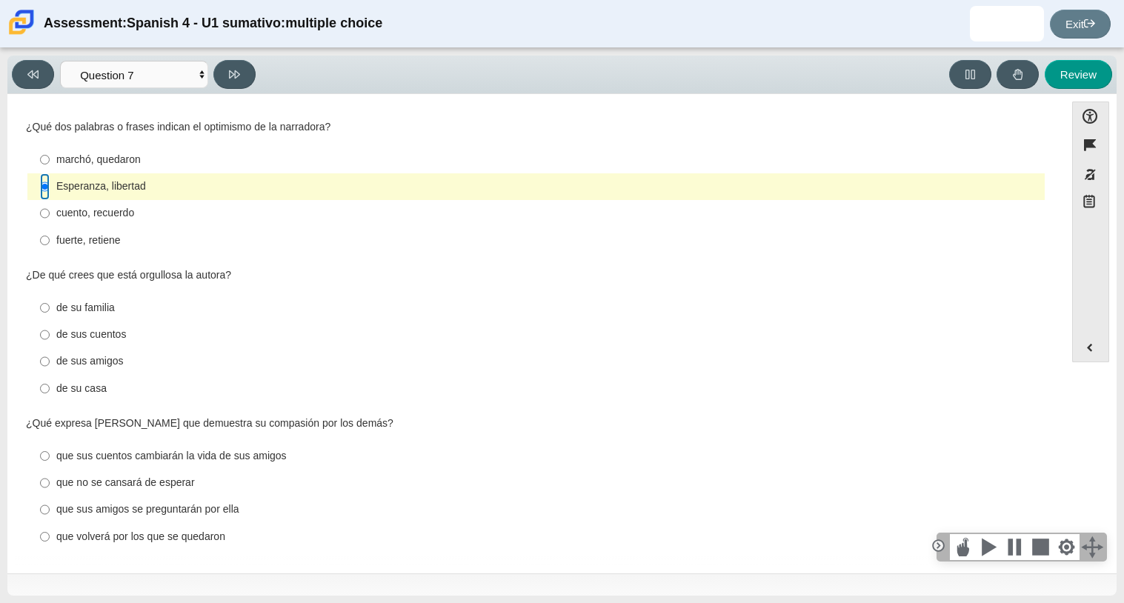
scroll to position [525, 0]
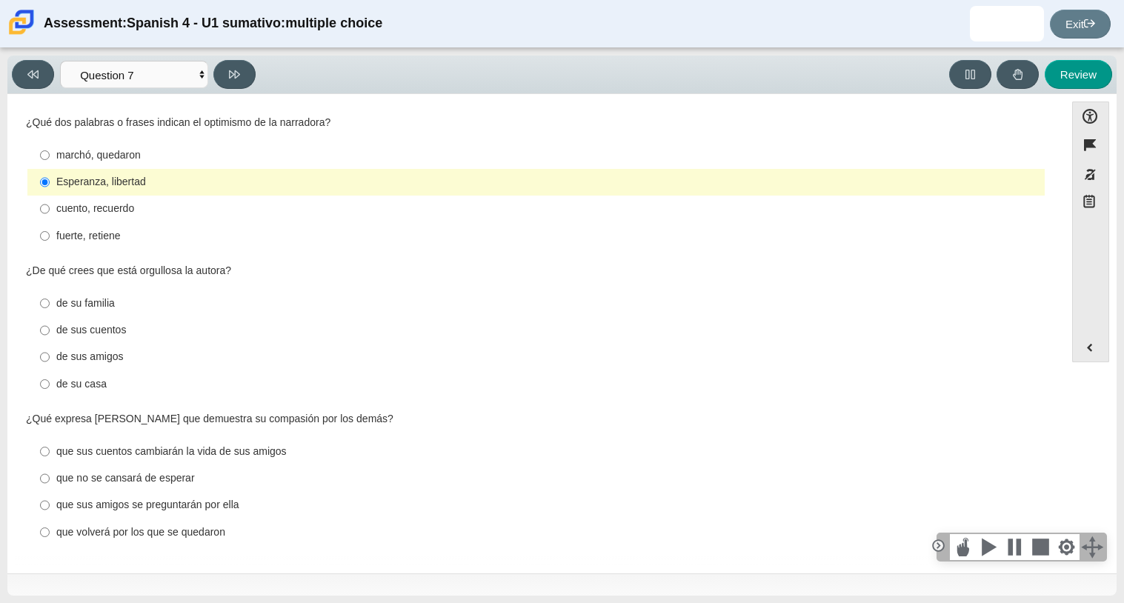
click at [99, 361] on div "de sus amigos" at bounding box center [547, 357] width 983 height 15
click at [50, 361] on input "de sus amigos de sus amigos" at bounding box center [45, 357] width 10 height 27
radio input "true"
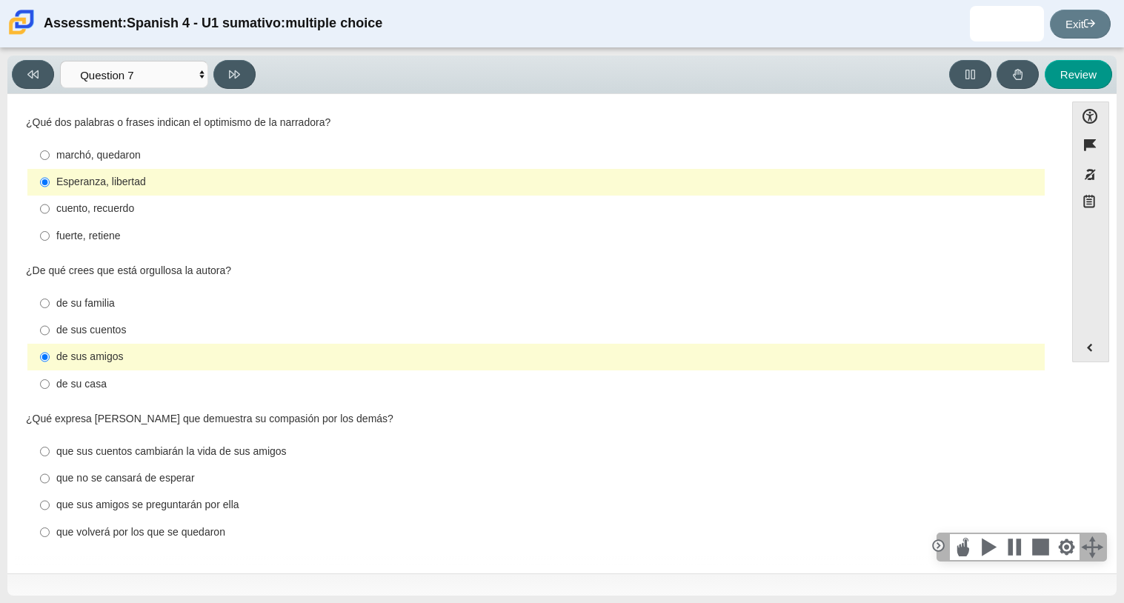
click at [76, 296] on div "de su familia" at bounding box center [547, 303] width 983 height 15
click at [50, 295] on input "de su familia de su familia" at bounding box center [45, 303] width 10 height 27
radio input "true"
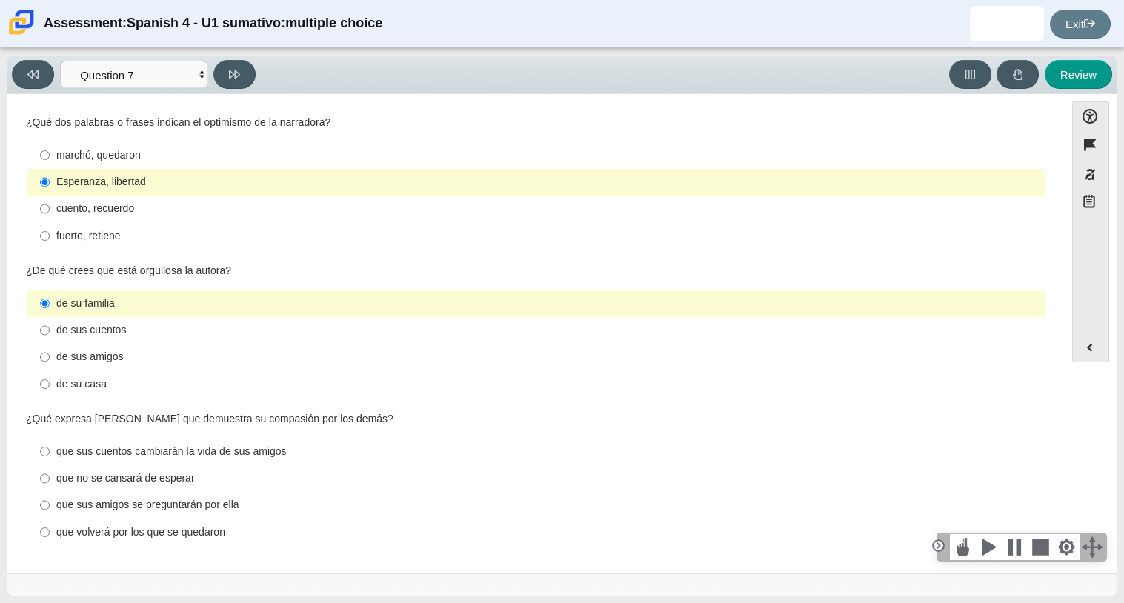
click at [191, 488] on label "que no se cansará de esperar que no se cansará de esperar" at bounding box center [537, 478] width 1015 height 27
click at [50, 488] on input "que no se cansará de esperar que no se cansará de esperar" at bounding box center [45, 478] width 10 height 27
radio input "true"
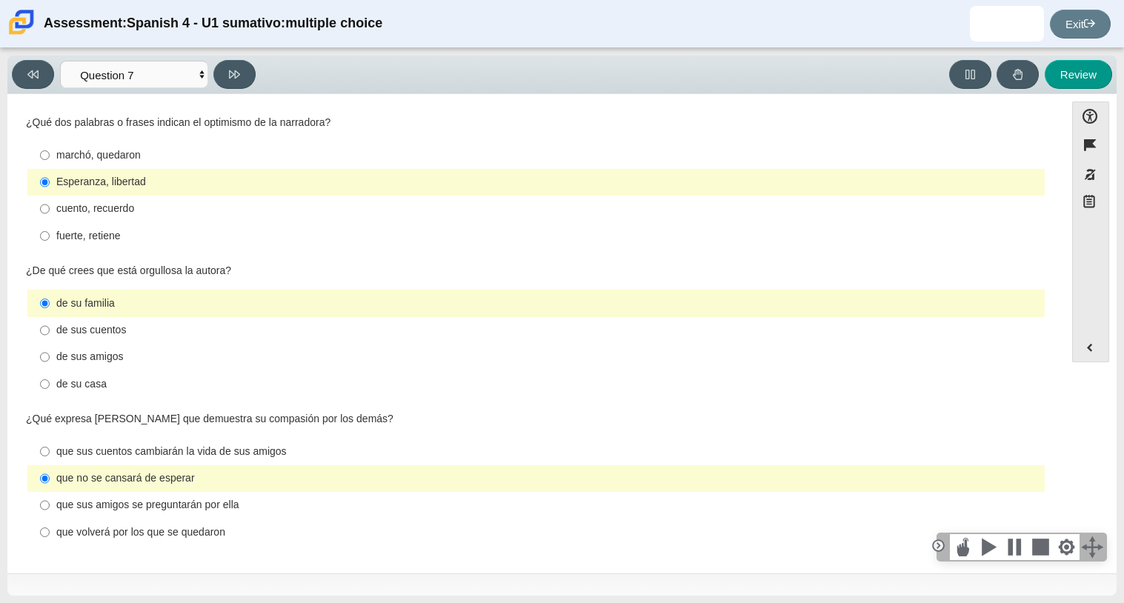
click at [154, 441] on label "que sus cuentos cambiarán la vida de sus amigos que sus cuentos cambiarán la vi…" at bounding box center [537, 451] width 1015 height 27
click at [50, 441] on input "que sus cuentos cambiarán la vida de sus amigos que sus cuentos cambiarán la vi…" at bounding box center [45, 451] width 10 height 27
radio input "true"
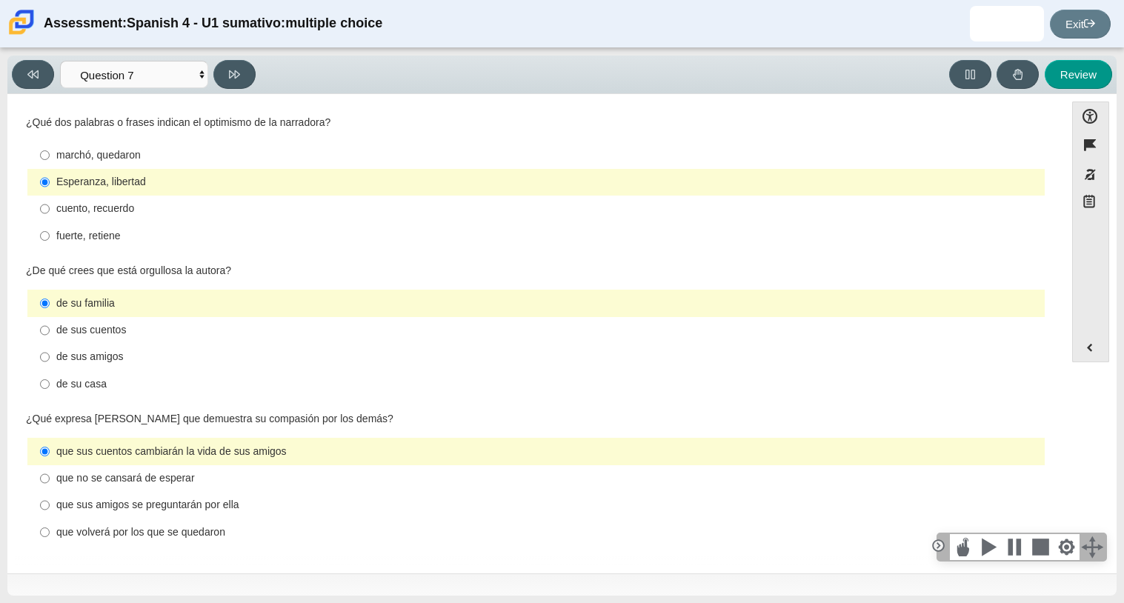
click at [166, 508] on div "que sus amigos se preguntarán por ella" at bounding box center [547, 505] width 983 height 15
click at [50, 508] on input "que sus amigos se preguntarán por ella que sus amigos se preguntarán por ella" at bounding box center [45, 505] width 10 height 27
radio input "true"
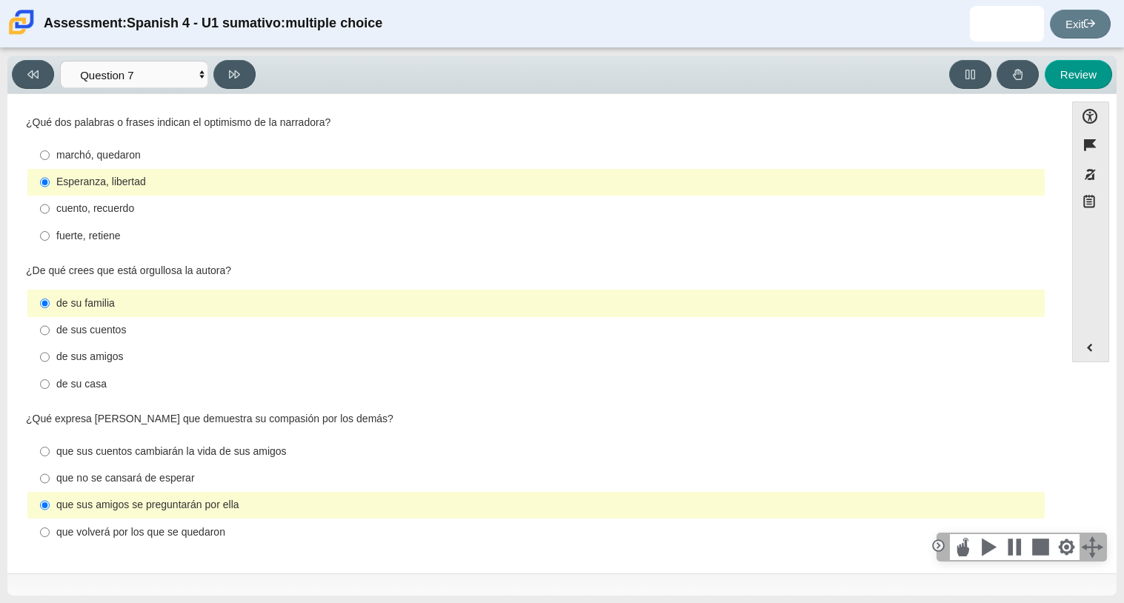
click at [163, 538] on div "que volverá por los que se quedaron" at bounding box center [547, 532] width 983 height 15
click at [50, 538] on input "que volverá por los que se quedaron que volverá por los que se quedaron" at bounding box center [45, 532] width 10 height 27
radio input "true"
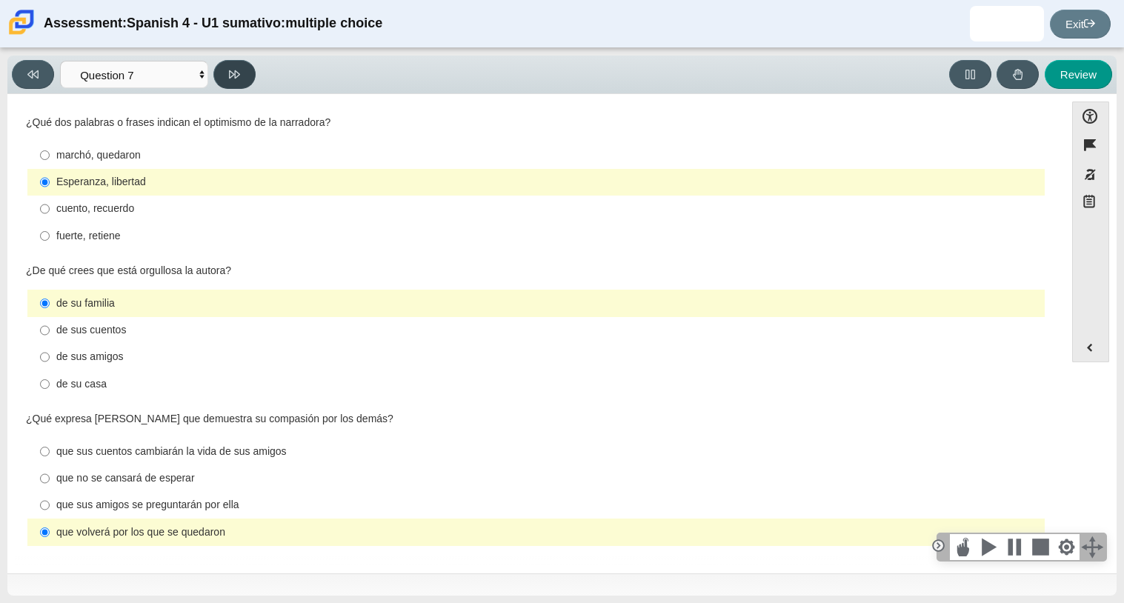
click at [233, 76] on icon at bounding box center [234, 74] width 11 height 11
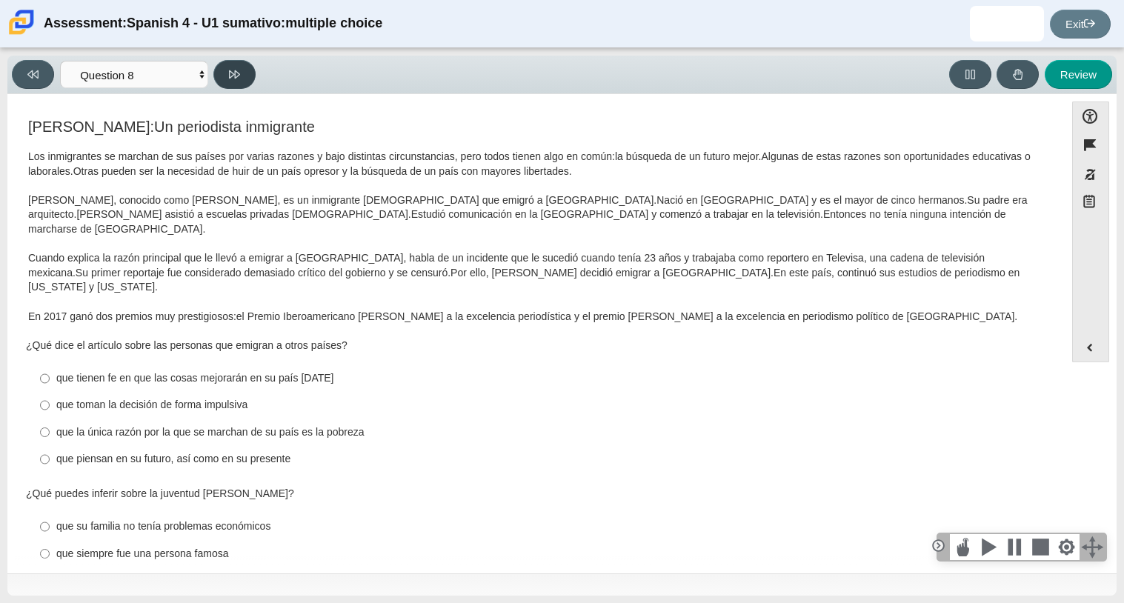
click at [233, 76] on icon at bounding box center [234, 74] width 11 height 11
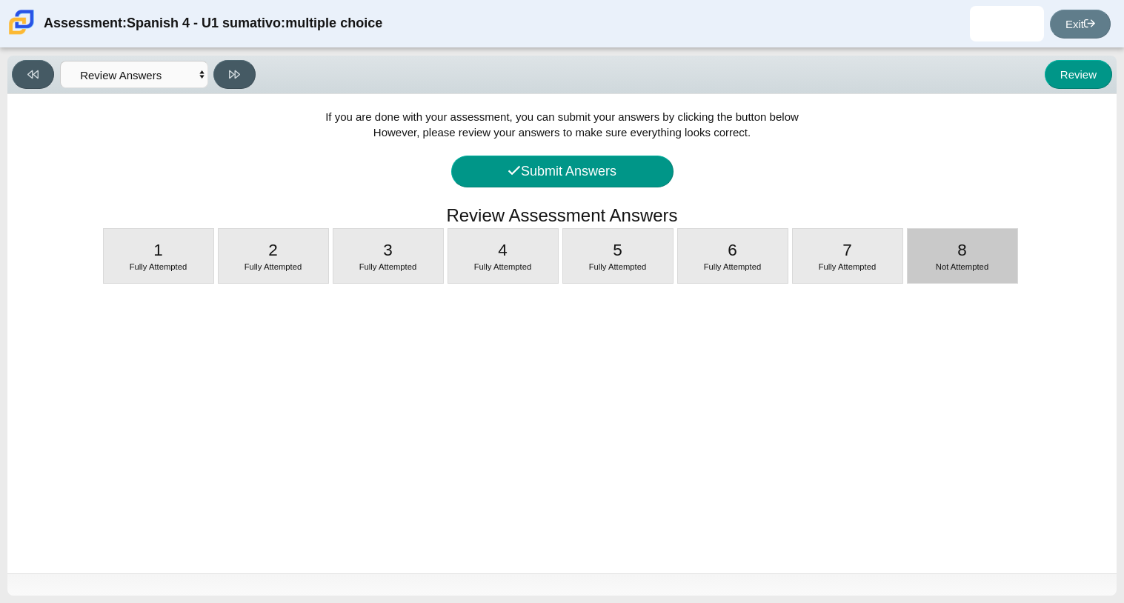
click at [946, 279] on div at bounding box center [963, 281] width 110 height 4
select select "98fe3b59-0d4b-482f-94e6-cc4dee5e60d3"
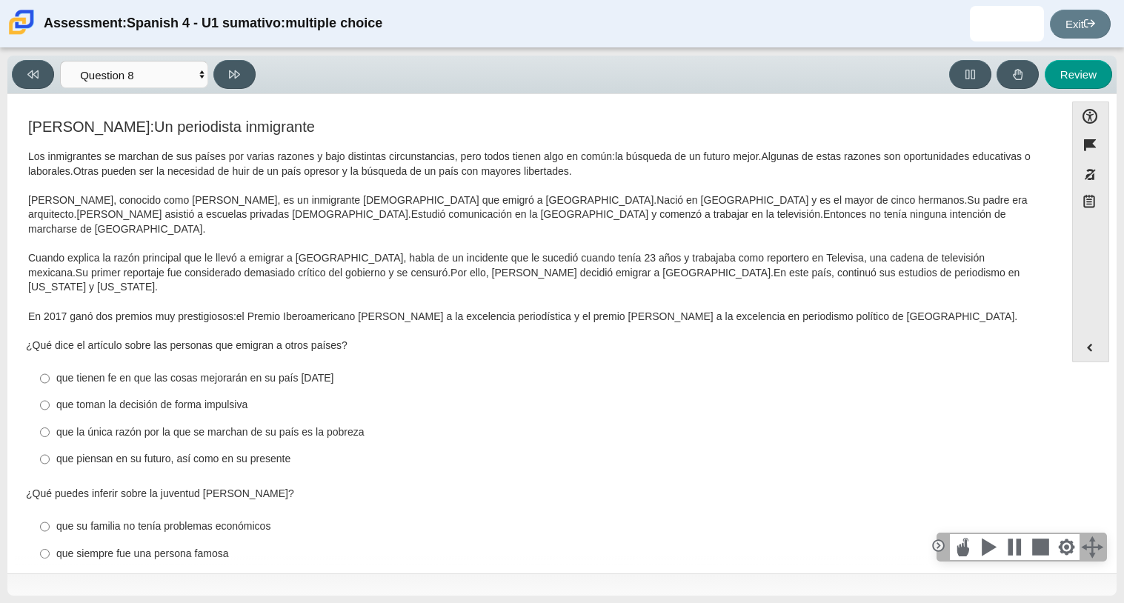
click at [162, 371] on div "que tienen fe en que las cosas mejorarán en su país [DATE]" at bounding box center [547, 378] width 983 height 15
click at [50, 365] on input "que tienen [DEMOGRAPHIC_DATA] en que las cosas mejorarán en su país [DATE] que …" at bounding box center [45, 378] width 10 height 27
radio input "true"
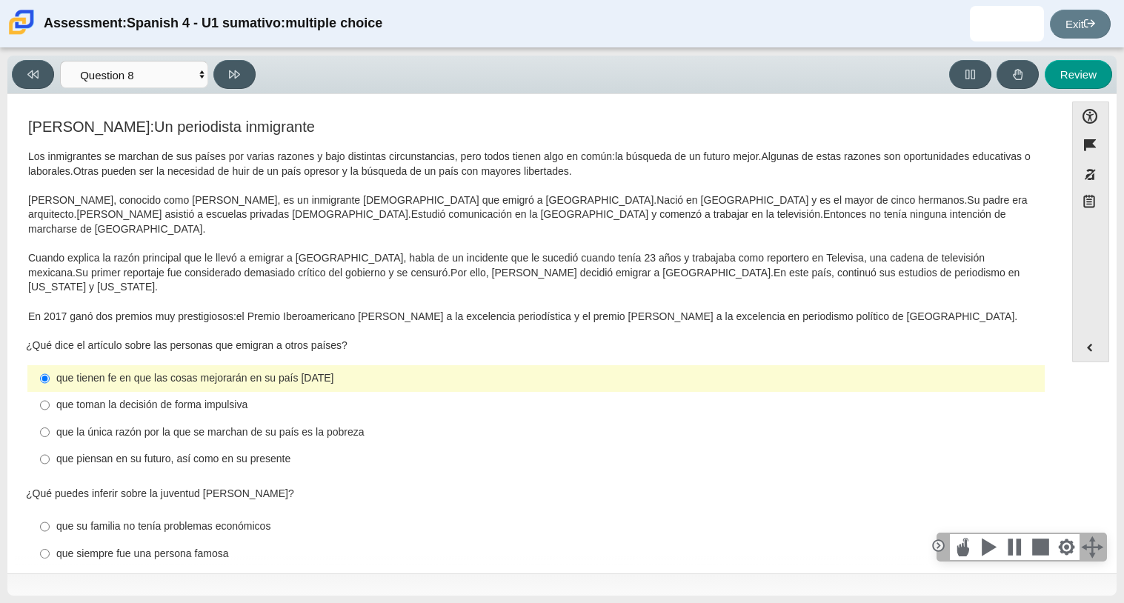
click at [104, 547] on div "que siempre fue una persona famosa" at bounding box center [547, 554] width 983 height 15
click at [50, 540] on input "que siempre fue una persona famosa que siempre fue una persona famosa" at bounding box center [45, 553] width 10 height 27
radio input "true"
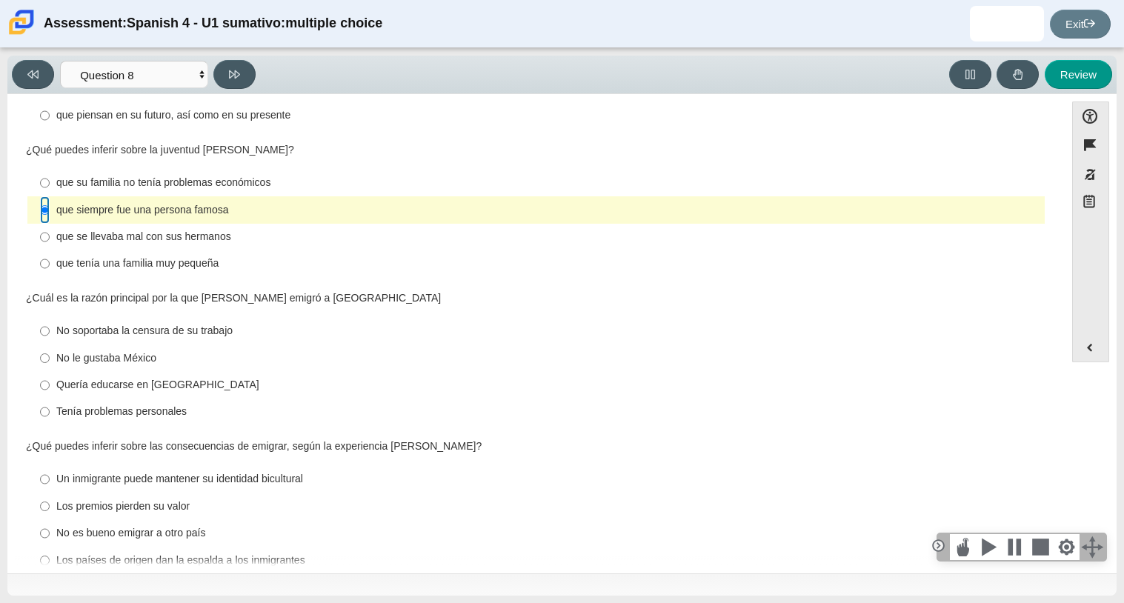
scroll to position [343, 0]
click at [188, 379] on div "Quería educarse en [GEOGRAPHIC_DATA]" at bounding box center [547, 386] width 983 height 15
click at [50, 373] on input "Quería educarse en [GEOGRAPHIC_DATA] Quería educarse en [GEOGRAPHIC_DATA]" at bounding box center [45, 386] width 10 height 27
radio input "true"
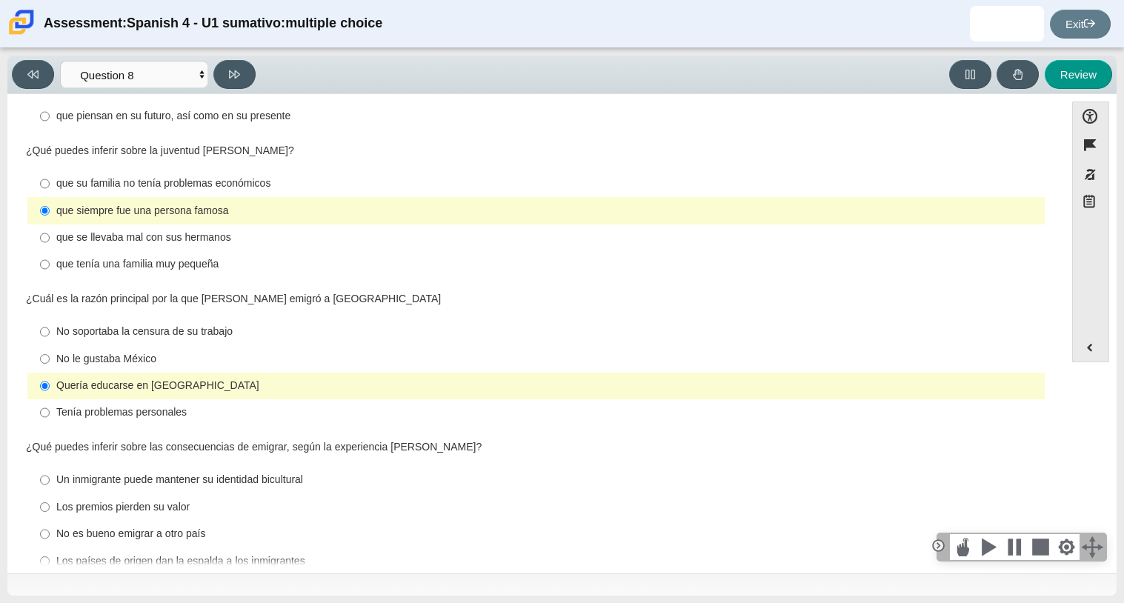
click at [176, 473] on div "Un inmigrante puede mantener su identidad bicultural" at bounding box center [547, 480] width 983 height 15
click at [50, 467] on input "Un inmigrante puede mantener su identidad bicultural Un inmigrante puede manten…" at bounding box center [45, 480] width 10 height 27
radio input "true"
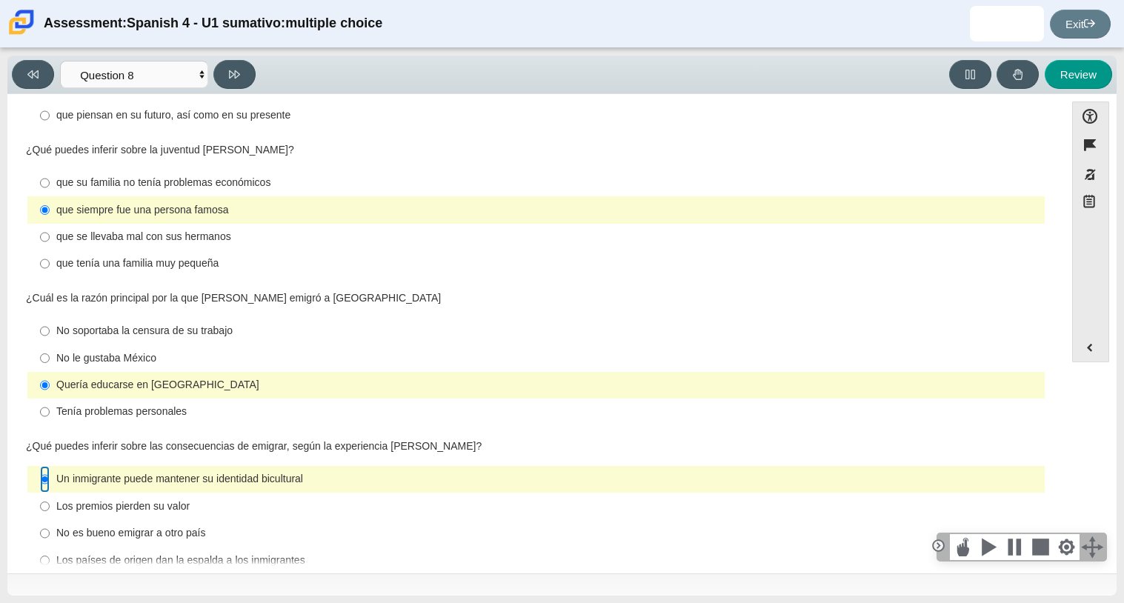
scroll to position [0, 0]
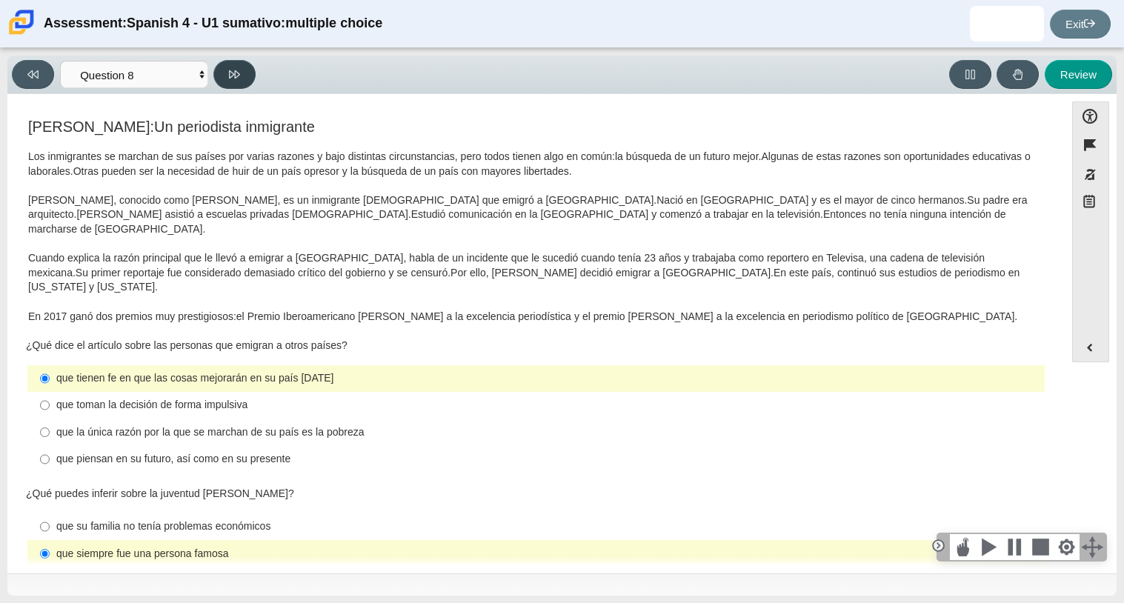
click at [248, 78] on button at bounding box center [234, 74] width 42 height 29
select select "review"
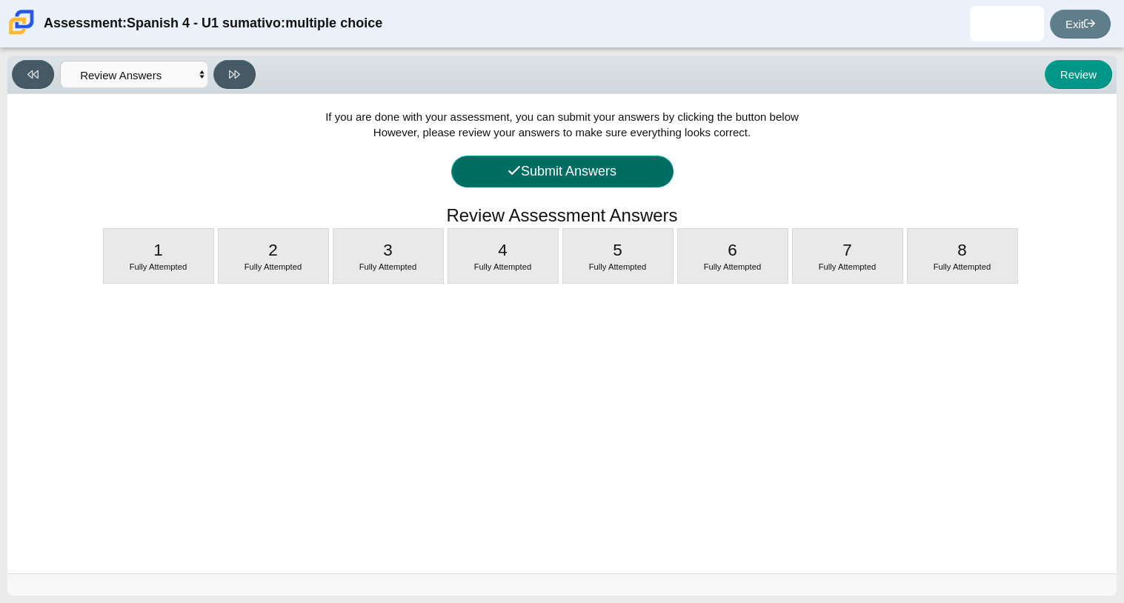
click at [570, 171] on button "Submit Answers" at bounding box center [562, 172] width 222 height 32
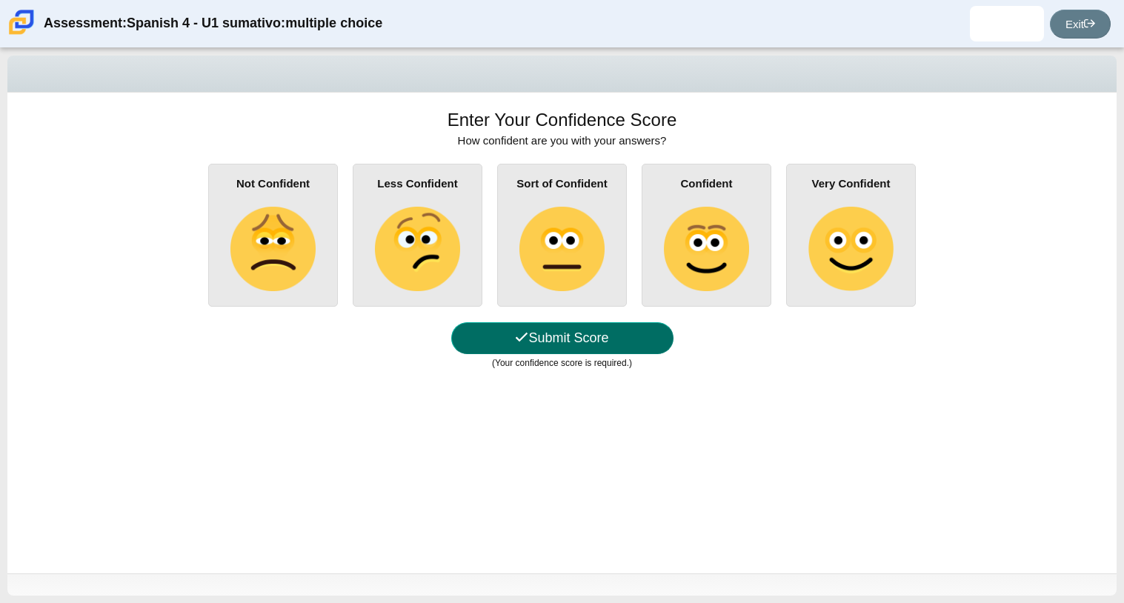
click at [599, 331] on button "Submit Score" at bounding box center [562, 338] width 222 height 32
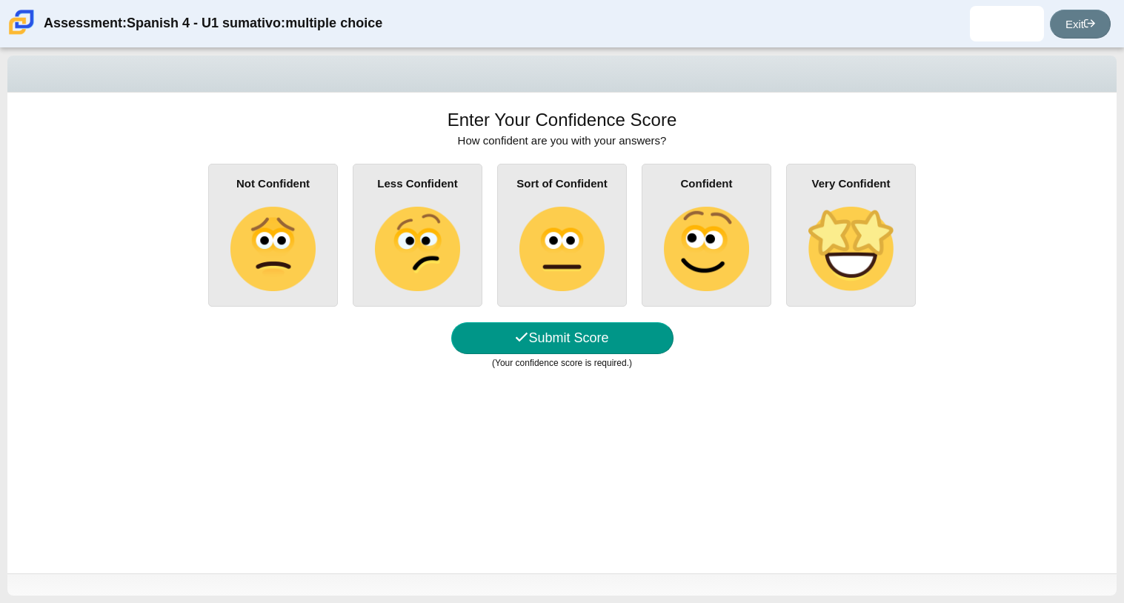
click at [411, 256] on img at bounding box center [417, 249] width 84 height 84
click at [0, 0] on input "Less Confident" at bounding box center [0, 0] width 0 height 0
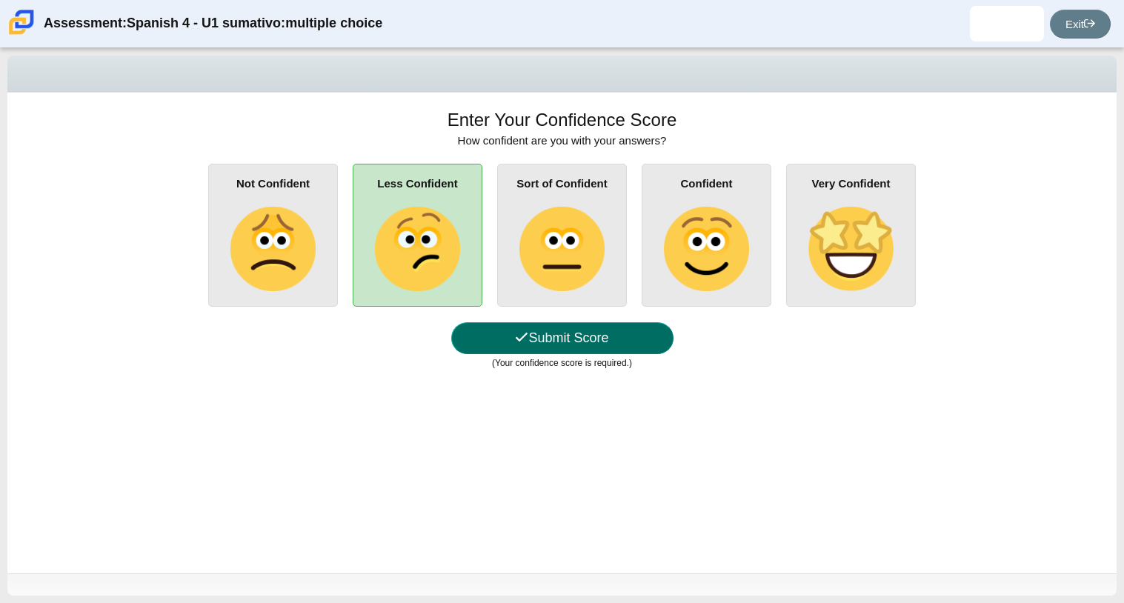
click at [491, 349] on button "Submit Score" at bounding box center [562, 338] width 222 height 32
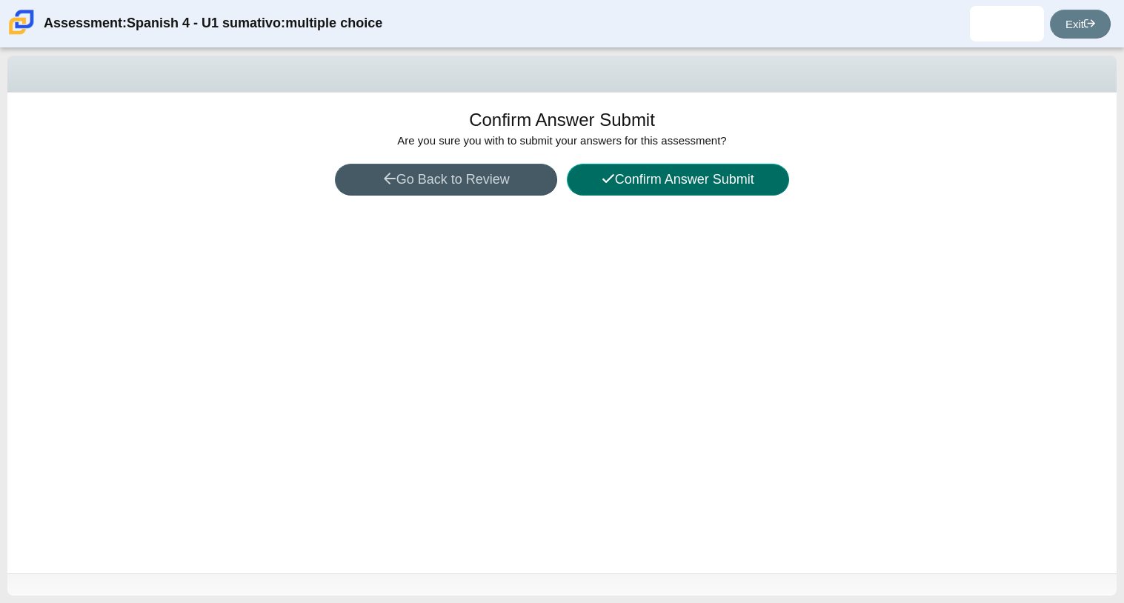
click at [690, 175] on button "Confirm Answer Submit" at bounding box center [678, 180] width 222 height 32
